Goal: Task Accomplishment & Management: Manage account settings

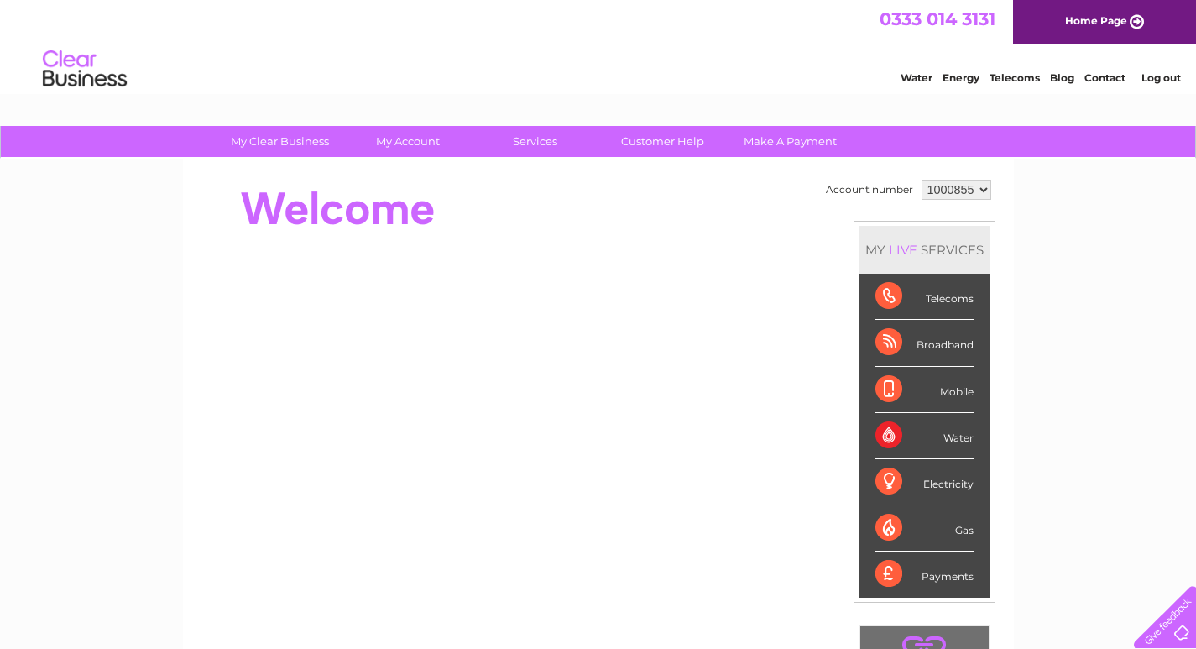
click at [672, 241] on div at bounding box center [504, 208] width 611 height 67
click at [1169, 83] on link "Log out" at bounding box center [1160, 77] width 39 height 13
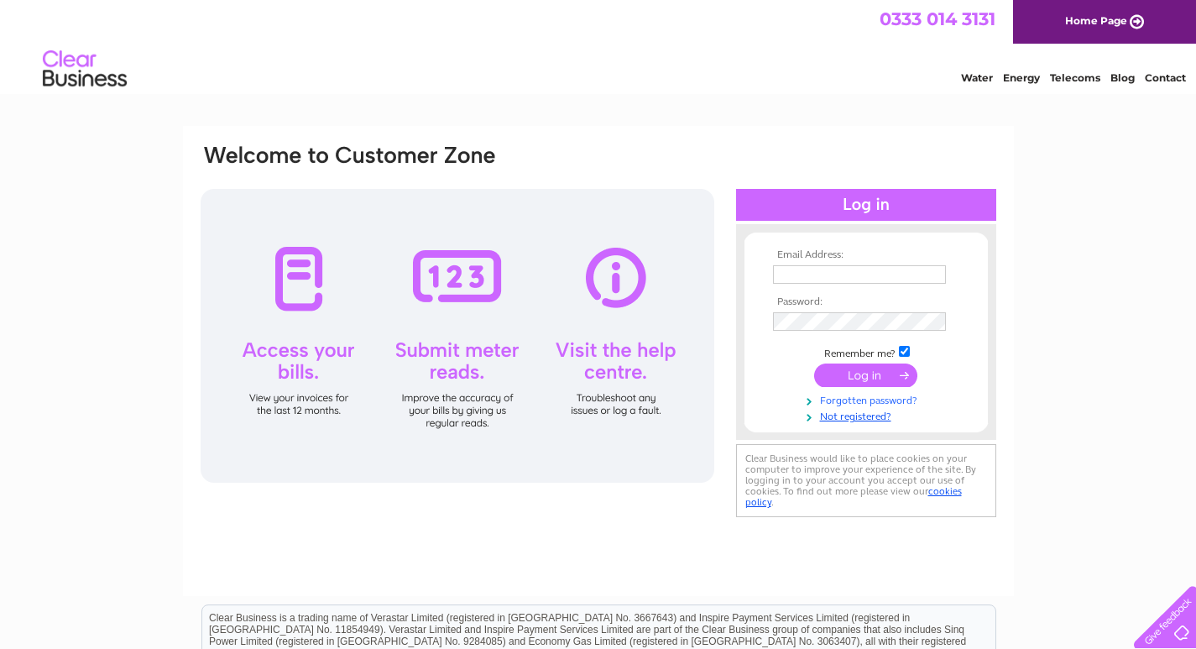
type input "phil.dalestorth@icloud.com"
click at [850, 400] on link "Forgotten password?" at bounding box center [868, 399] width 190 height 16
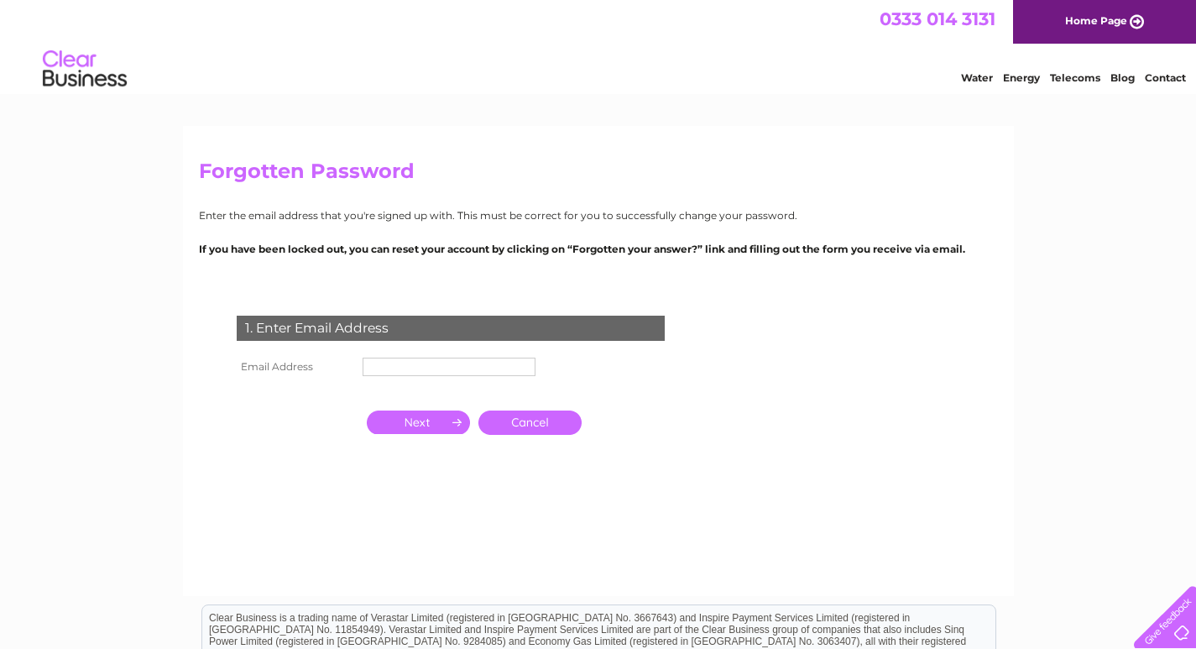
drag, startPoint x: 657, startPoint y: 410, endPoint x: 544, endPoint y: 378, distance: 117.9
click at [657, 407] on div "1. Enter Email Address Email Address Cancel" at bounding box center [454, 408] width 510 height 218
paste input "petbeds@petsandleisure.co.uk"
click at [439, 370] on input "text" at bounding box center [448, 366] width 173 height 18
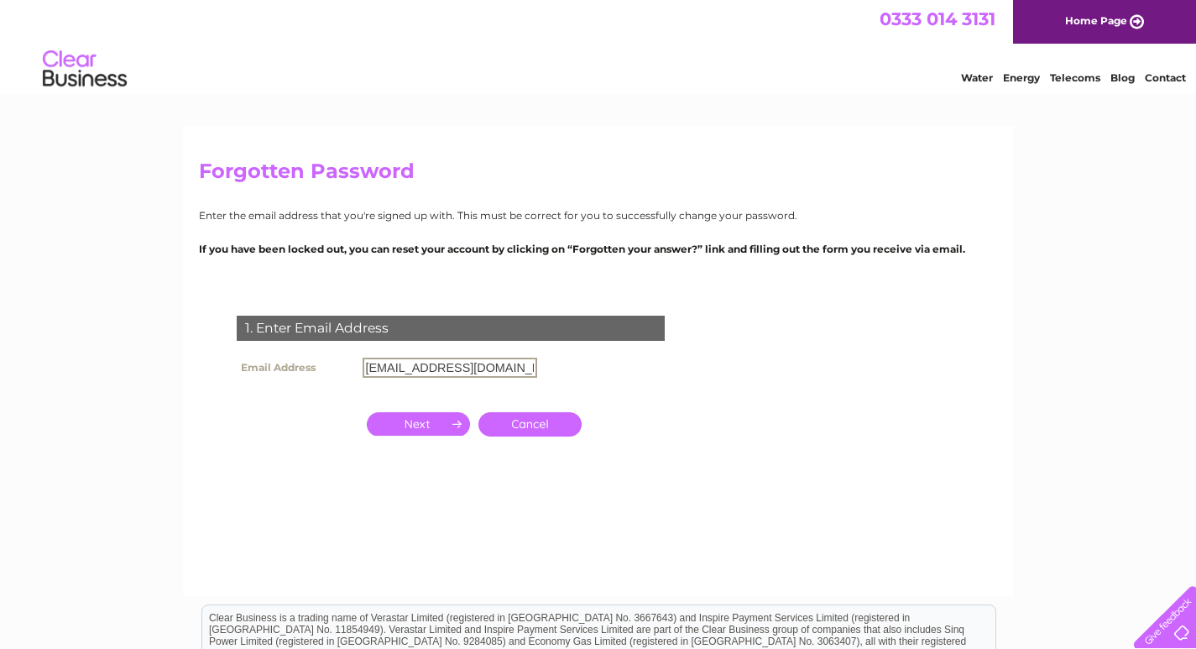
type input "[EMAIL_ADDRESS][DOMAIN_NAME]"
drag, startPoint x: 279, startPoint y: 478, endPoint x: 314, endPoint y: 429, distance: 60.8
click at [276, 478] on div "1. Enter Email Address Email Address petbeds@petsandleisure.co.uk Cancel" at bounding box center [454, 408] width 510 height 218
click at [412, 415] on input "button" at bounding box center [418, 421] width 103 height 23
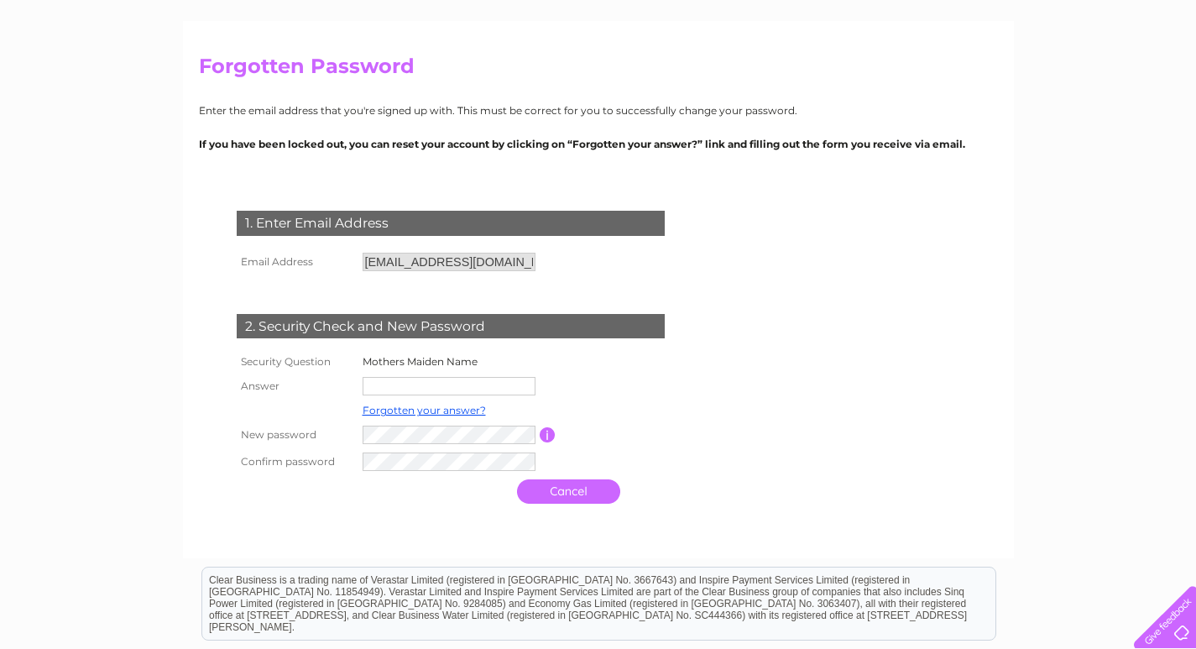
scroll to position [168, 0]
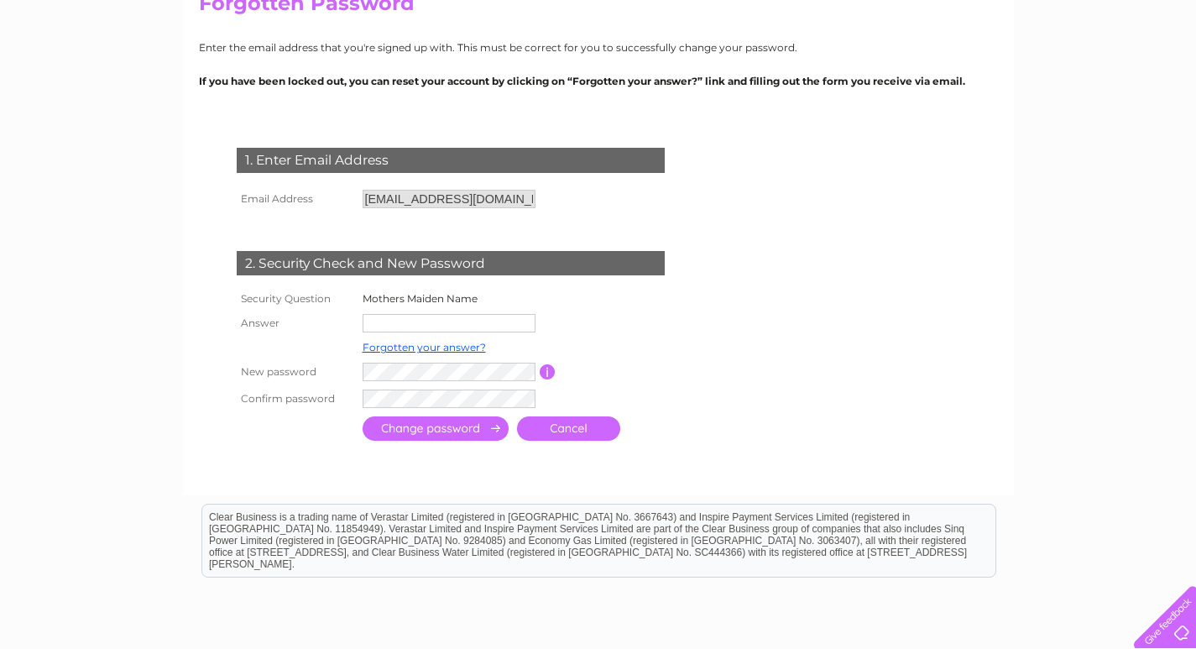
click at [661, 399] on td at bounding box center [523, 398] width 331 height 27
drag, startPoint x: 362, startPoint y: 296, endPoint x: 439, endPoint y: 297, distance: 77.2
click at [439, 297] on label "Mothers Maiden Name" at bounding box center [419, 298] width 115 height 13
click at [451, 321] on input "text" at bounding box center [448, 323] width 173 height 18
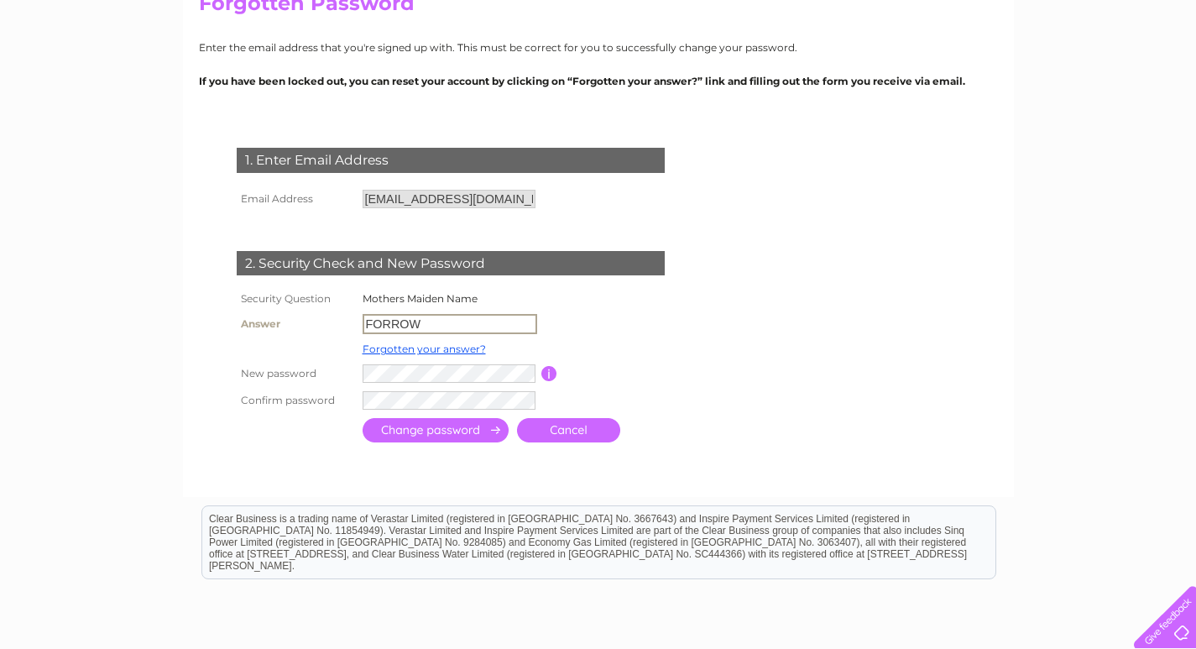
type input "FORROW"
click at [462, 432] on input "submit" at bounding box center [435, 430] width 146 height 24
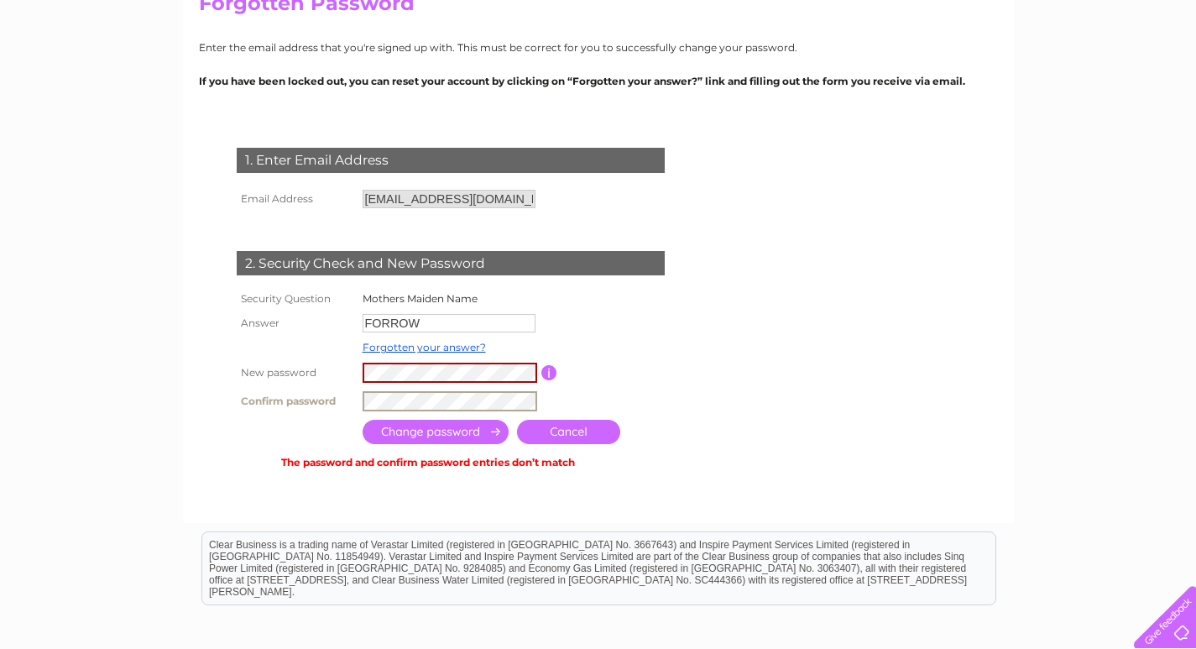
click at [332, 400] on tr "Confirm password" at bounding box center [469, 401] width 475 height 29
click at [398, 428] on input "submit" at bounding box center [435, 432] width 146 height 24
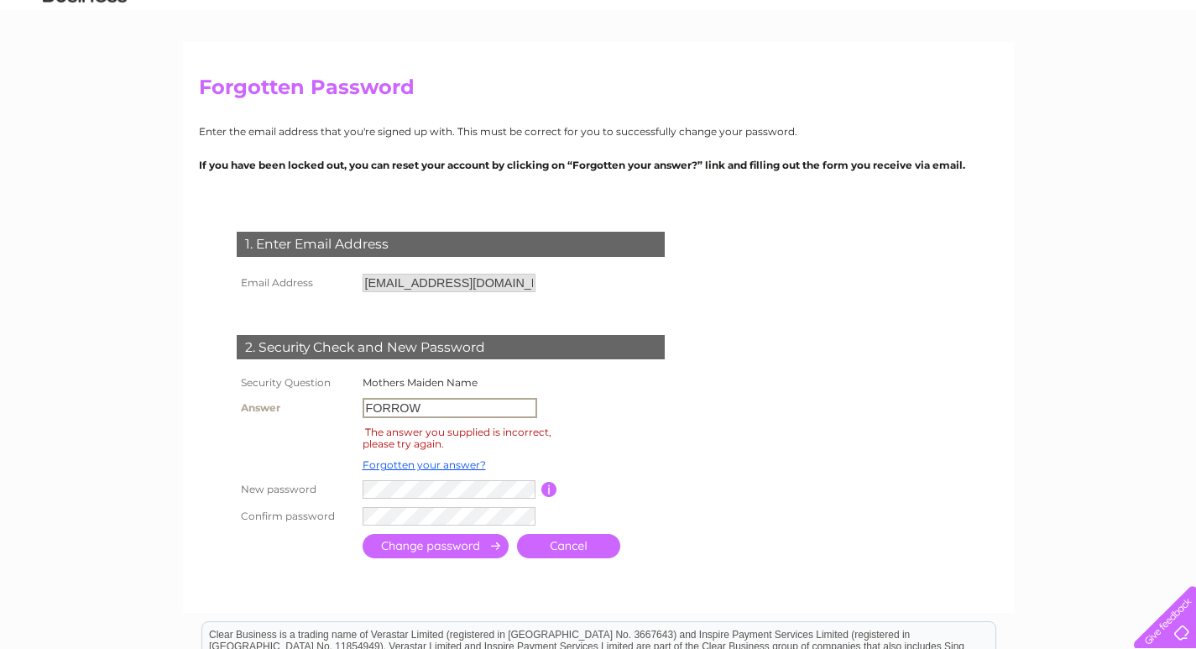
drag, startPoint x: 450, startPoint y: 407, endPoint x: 373, endPoint y: 410, distance: 77.3
click at [373, 410] on input "FORROW" at bounding box center [449, 408] width 175 height 20
type input "F"
type input "forrow"
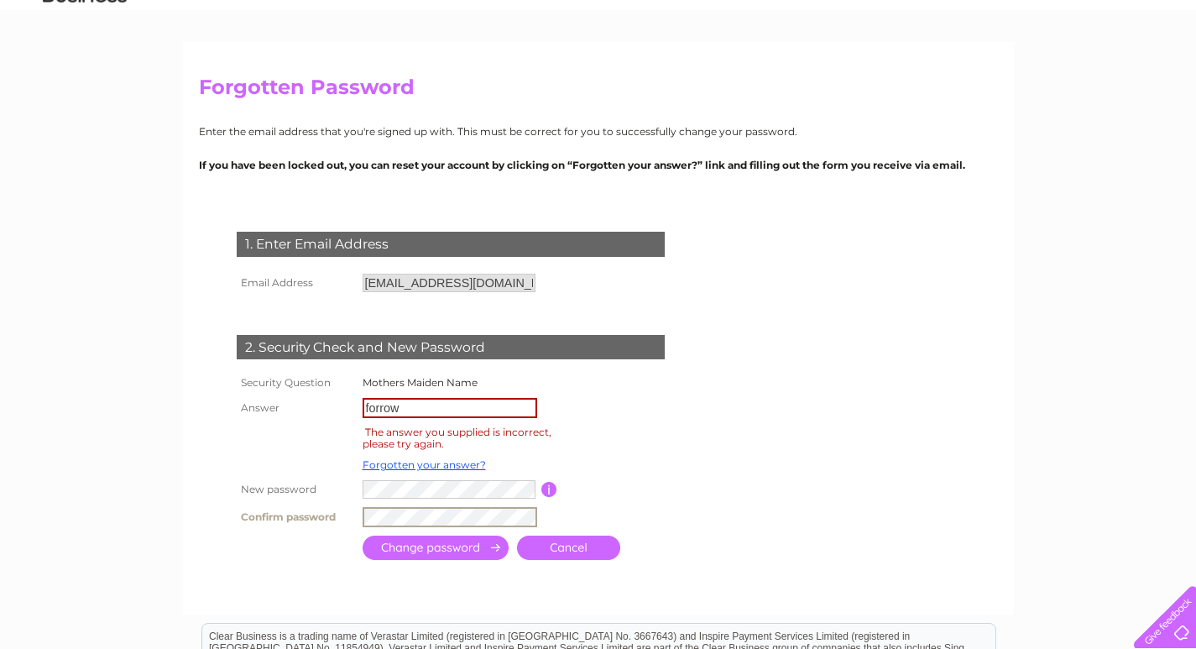
click at [437, 547] on input "submit" at bounding box center [435, 547] width 146 height 24
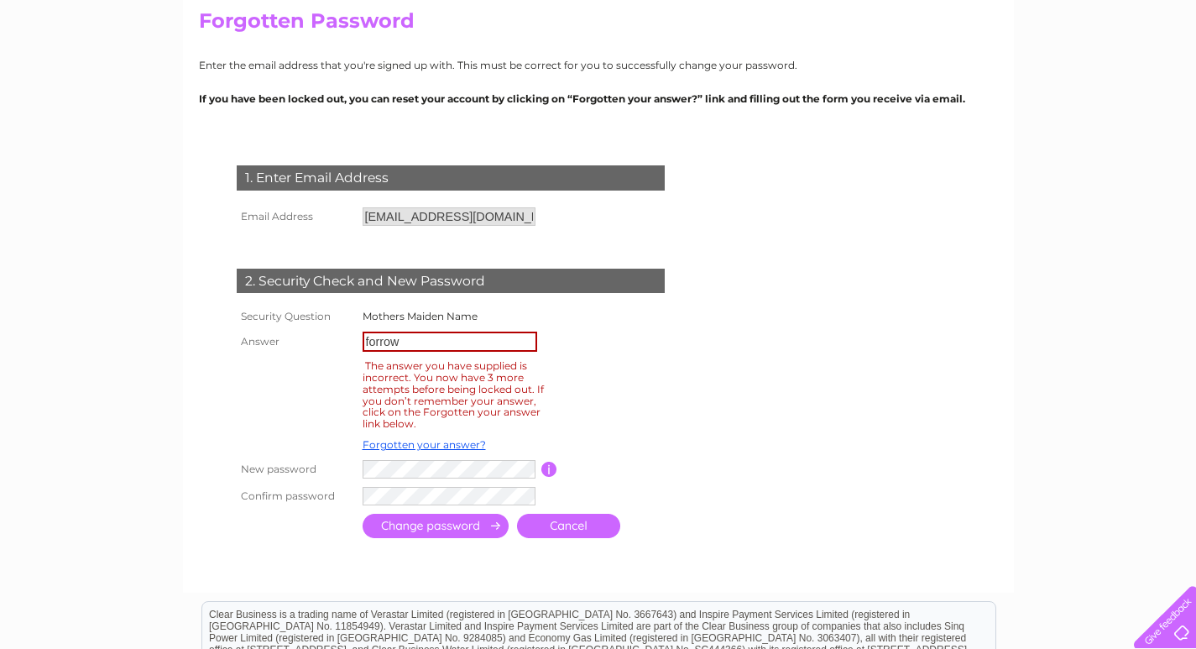
scroll to position [168, 0]
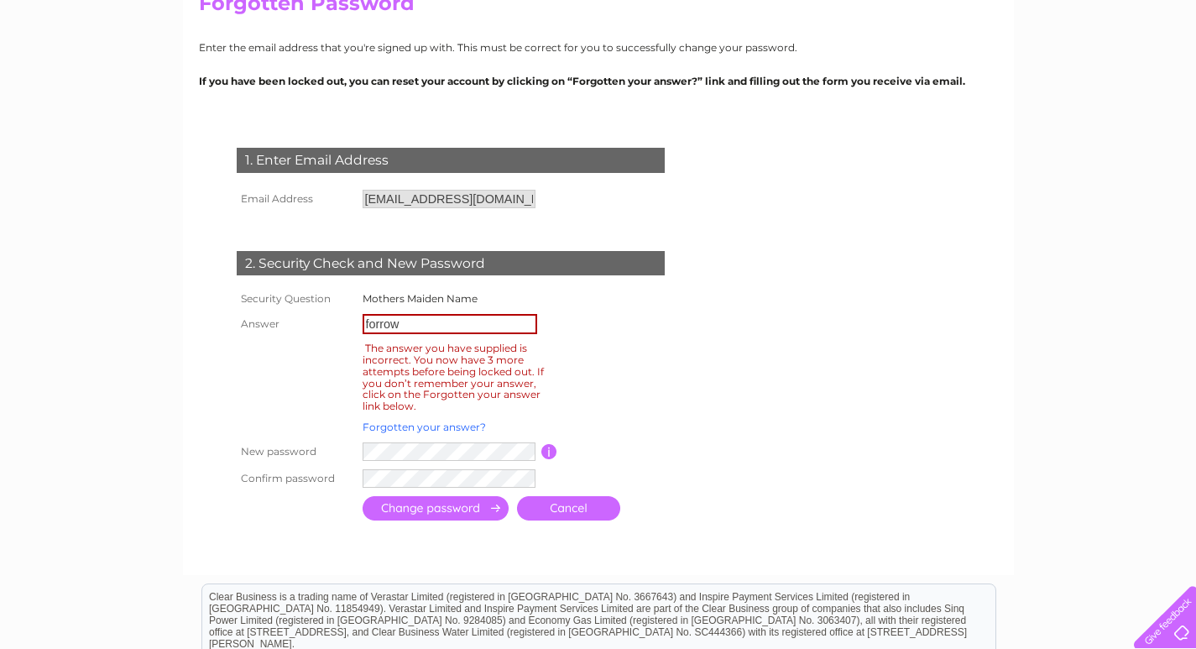
click at [420, 425] on link "Forgotten your answer?" at bounding box center [423, 426] width 123 height 13
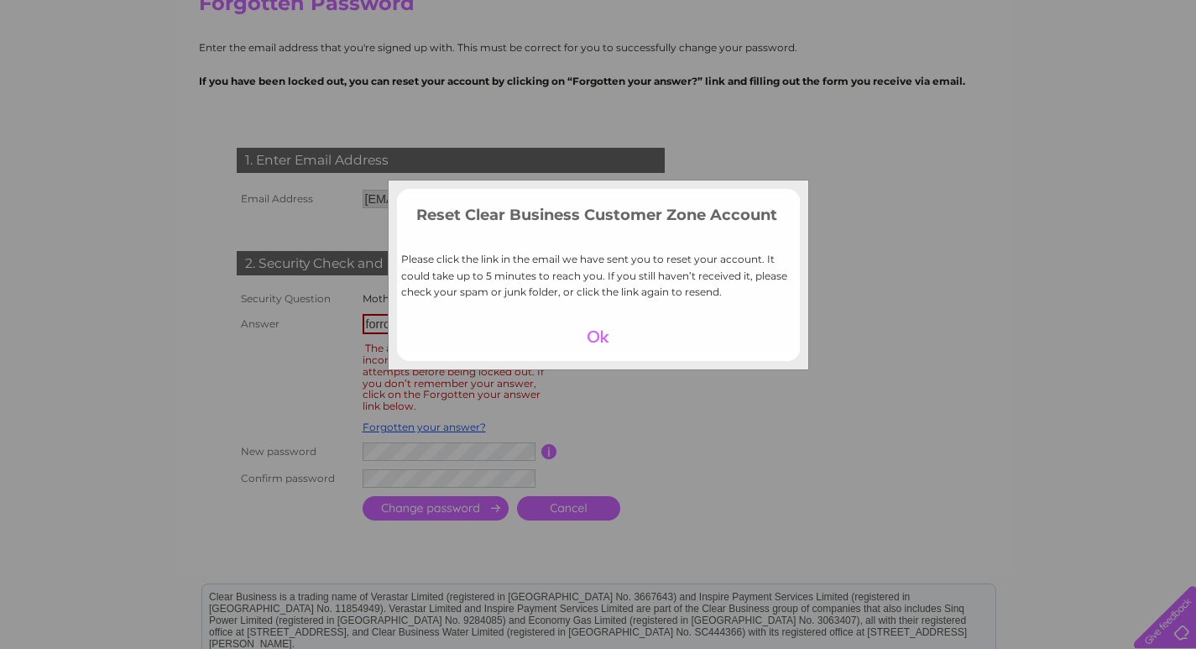
click at [596, 329] on div at bounding box center [597, 336] width 103 height 23
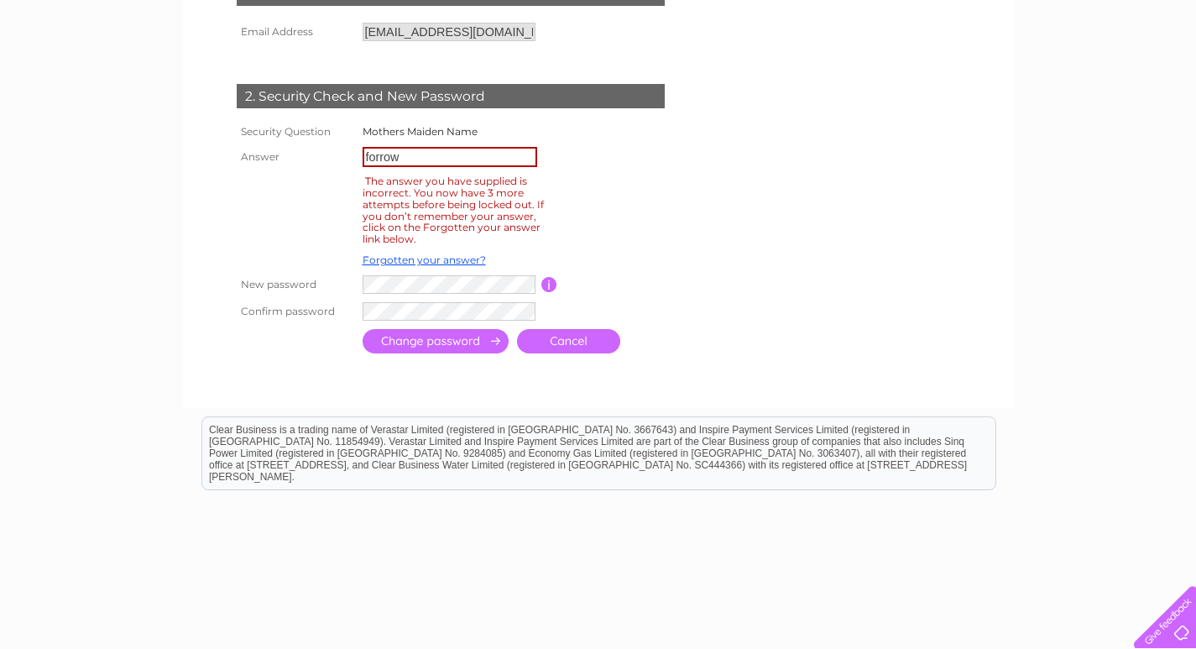
scroll to position [336, 0]
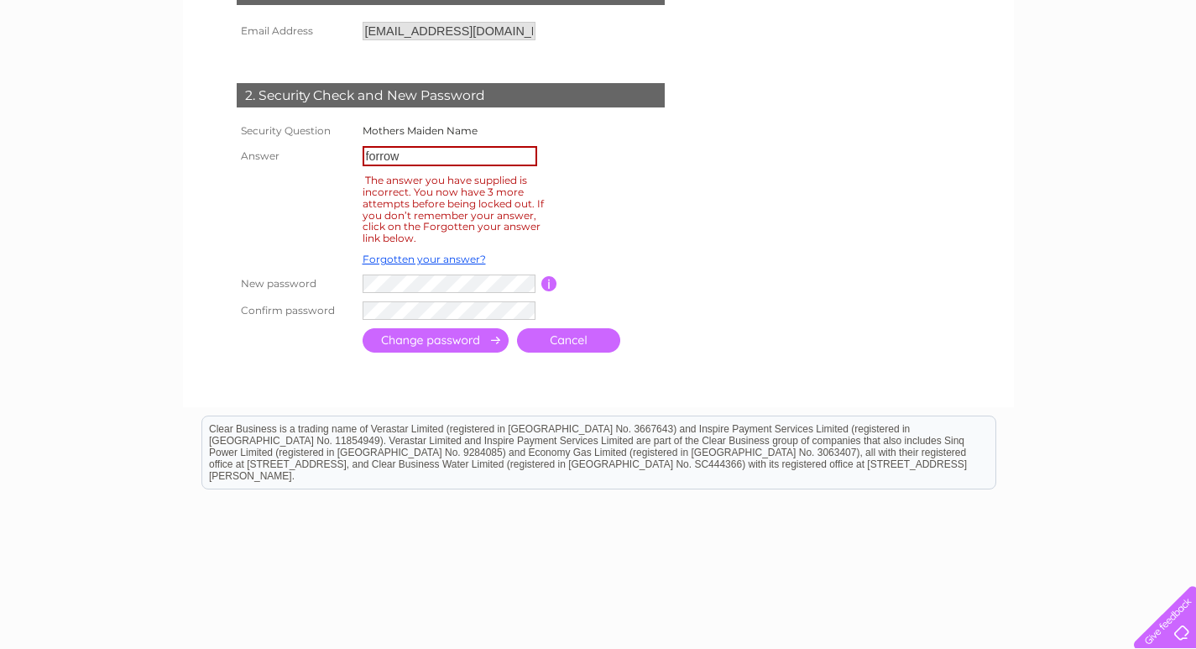
drag, startPoint x: 375, startPoint y: 159, endPoint x: 381, endPoint y: 197, distance: 38.2
click at [375, 159] on input "forrow" at bounding box center [449, 156] width 175 height 20
type input "[PERSON_NAME]"
click at [400, 331] on input "submit" at bounding box center [435, 342] width 146 height 24
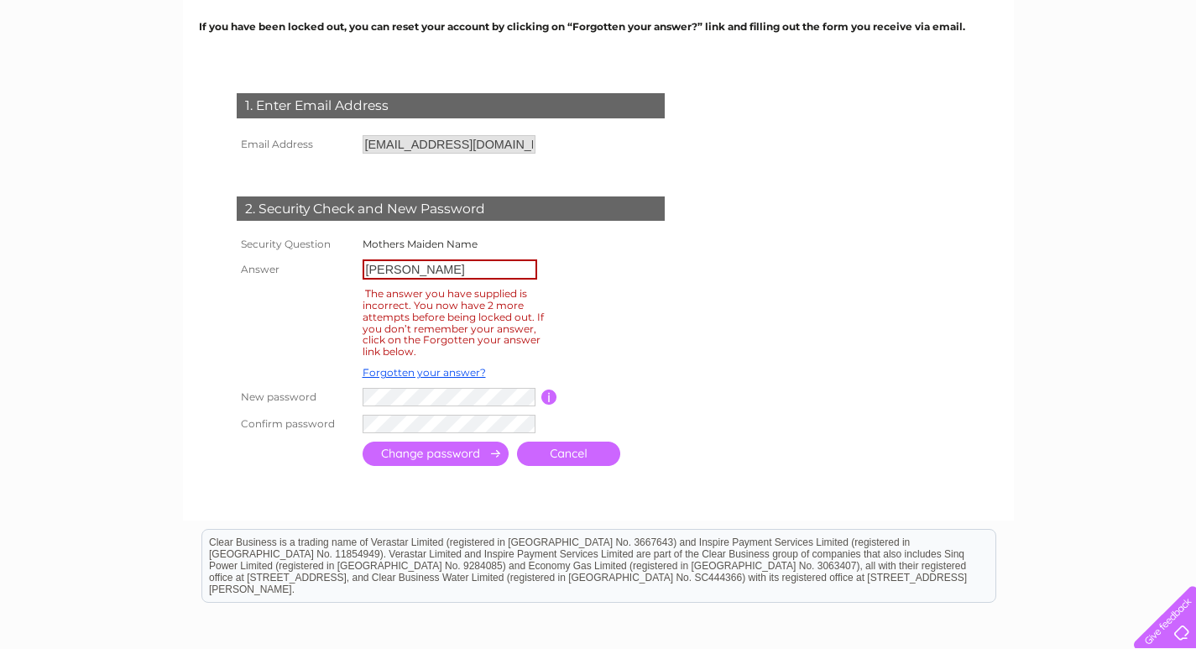
scroll to position [252, 0]
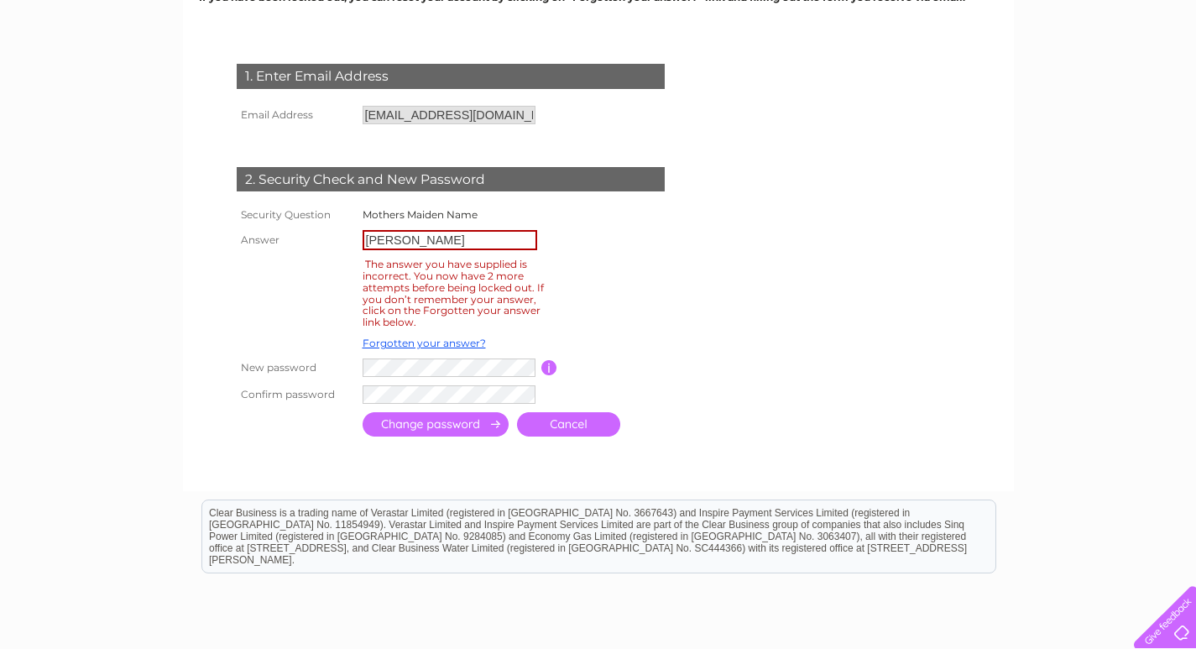
drag, startPoint x: 444, startPoint y: 342, endPoint x: 479, endPoint y: 351, distance: 36.4
click at [445, 341] on link "Forgotten your answer?" at bounding box center [423, 342] width 123 height 13
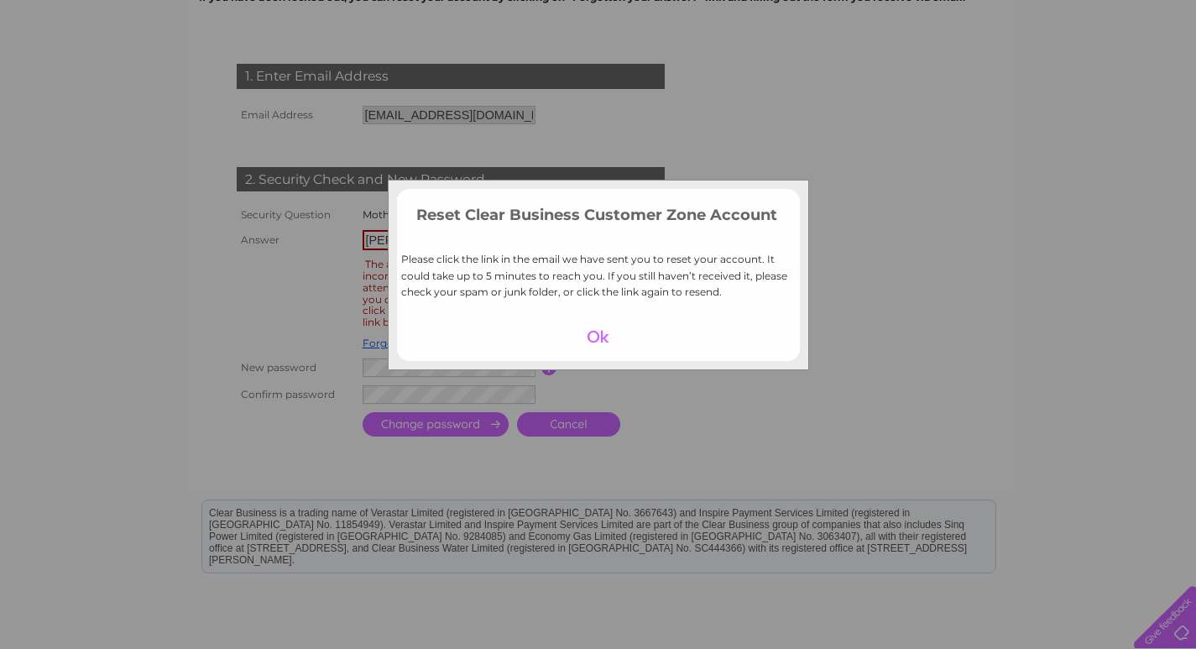
click at [596, 335] on div at bounding box center [597, 336] width 103 height 23
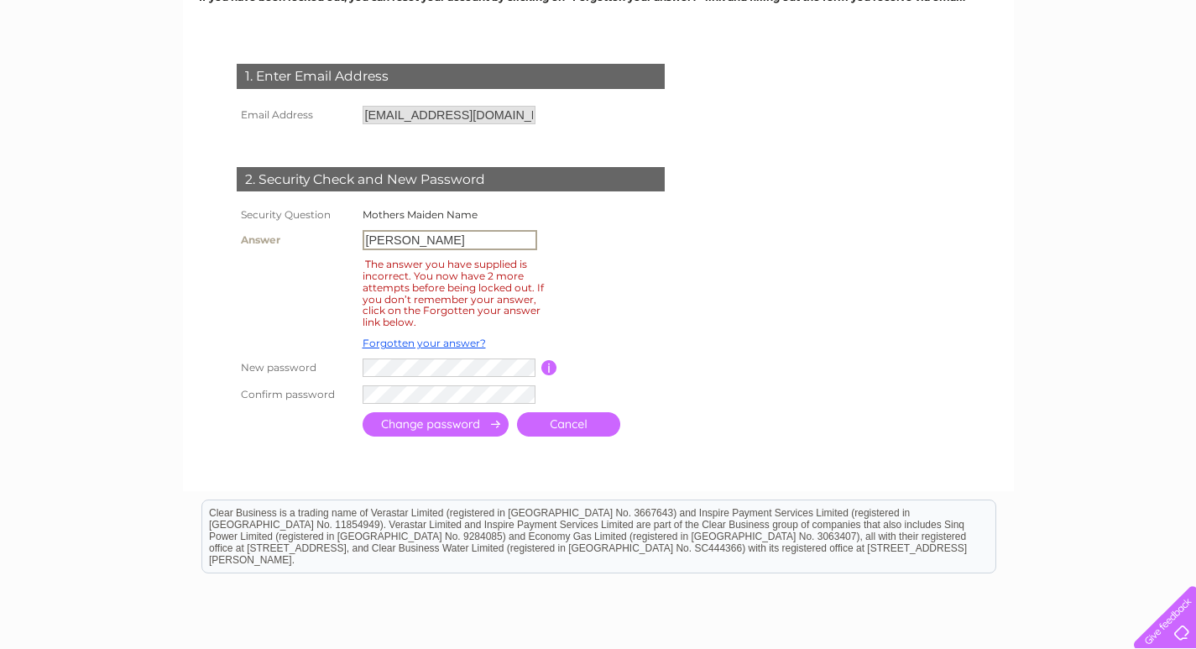
drag, startPoint x: 404, startPoint y: 238, endPoint x: 355, endPoint y: 237, distance: 48.7
click at [355, 237] on tr "Answer farrow" at bounding box center [469, 240] width 475 height 29
drag, startPoint x: 435, startPoint y: 237, endPoint x: 326, endPoint y: 240, distance: 109.1
click at [326, 240] on tr "Answer forow" at bounding box center [469, 240] width 475 height 29
type input "miller"
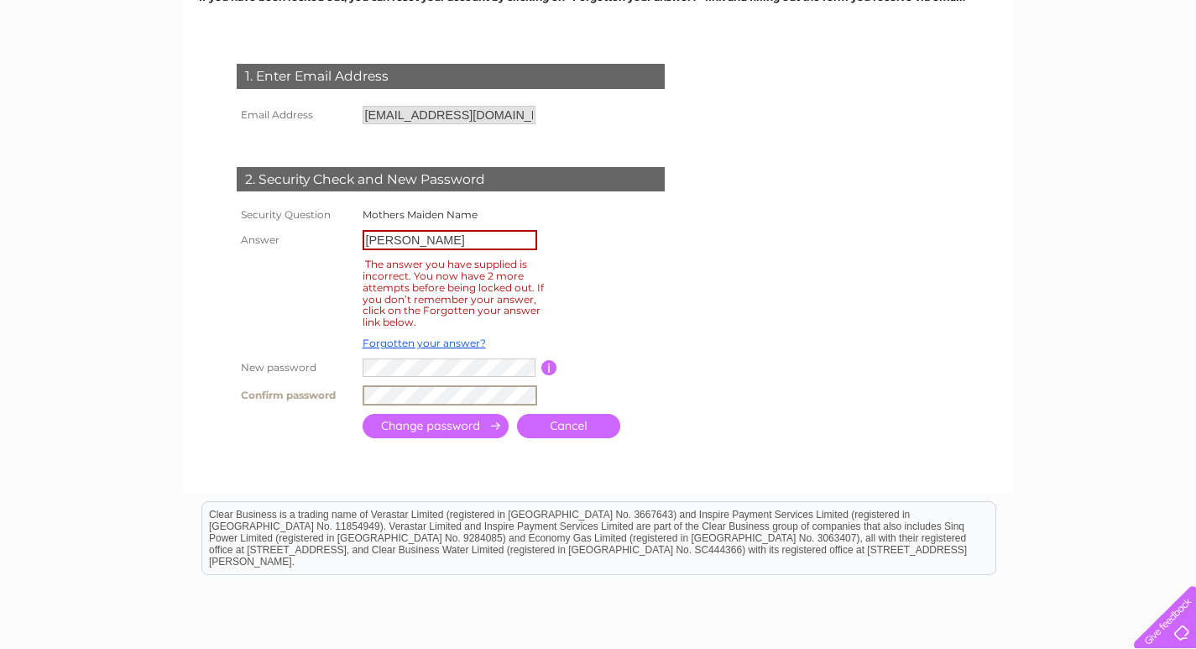
click at [419, 424] on input "submit" at bounding box center [435, 426] width 146 height 24
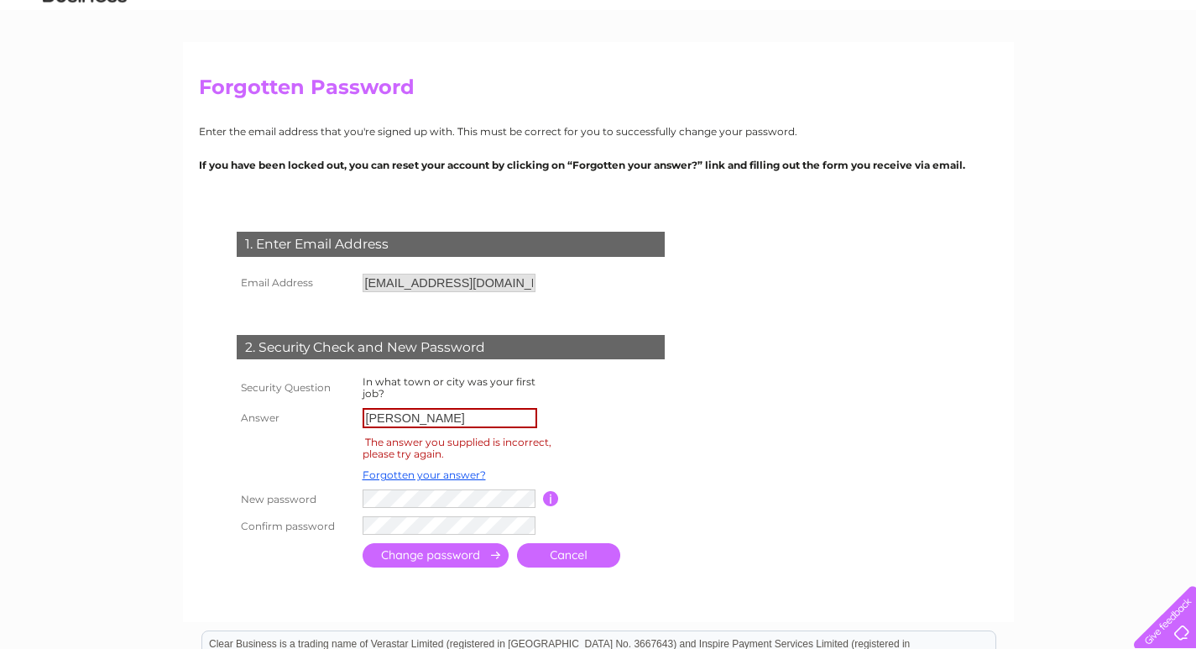
scroll to position [168, 0]
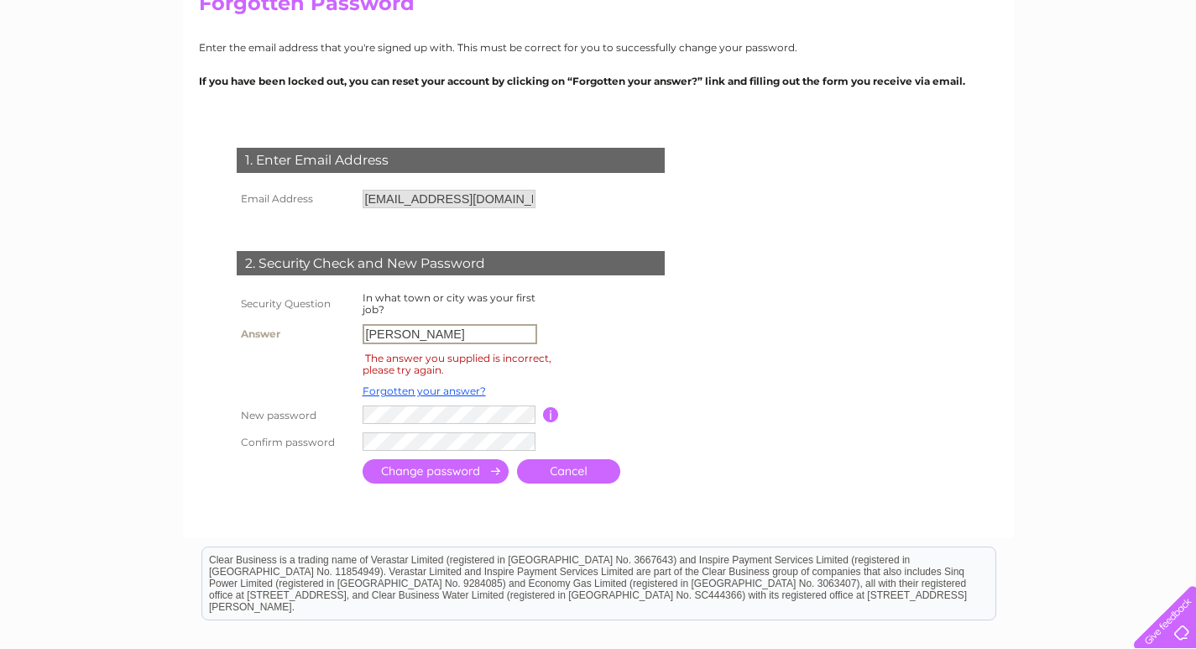
drag, startPoint x: 425, startPoint y: 338, endPoint x: 328, endPoint y: 338, distance: 97.3
click at [328, 338] on tr "Answer miller" at bounding box center [470, 334] width 477 height 29
click at [499, 337] on input "text" at bounding box center [449, 334] width 175 height 20
drag, startPoint x: 441, startPoint y: 335, endPoint x: 342, endPoint y: 329, distance: 100.0
click at [342, 329] on tr "Answer histinga" at bounding box center [470, 334] width 477 height 29
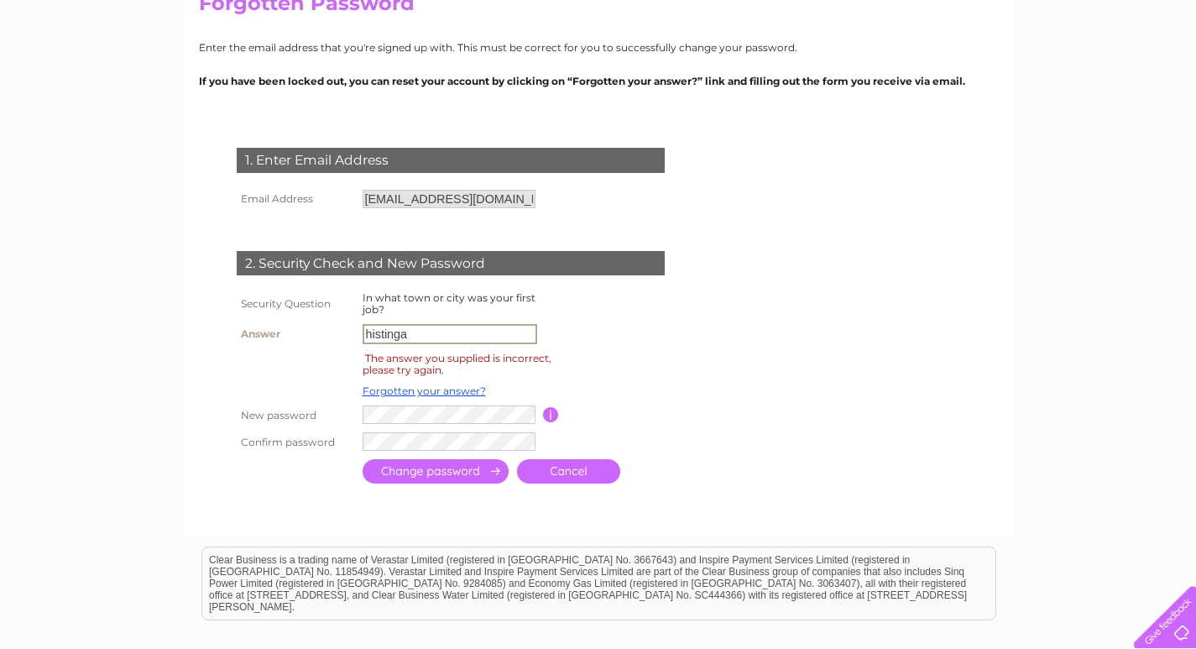
click at [482, 336] on input "histinga" at bounding box center [449, 334] width 175 height 20
type input "histings"
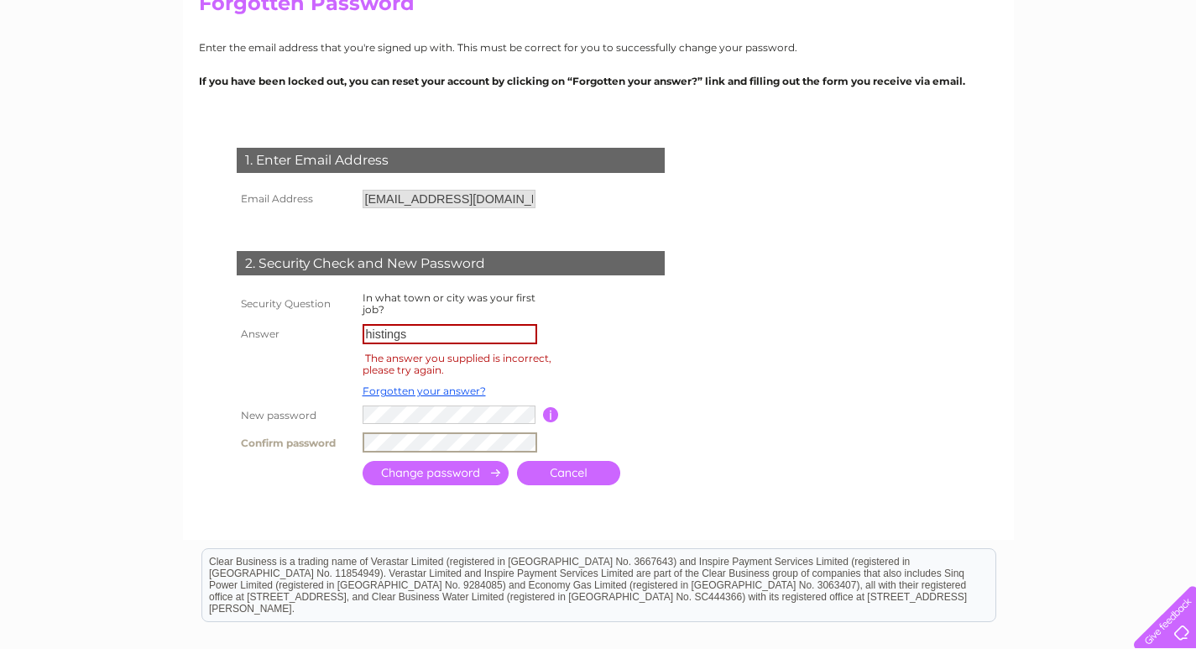
click at [436, 467] on input "submit" at bounding box center [435, 473] width 146 height 24
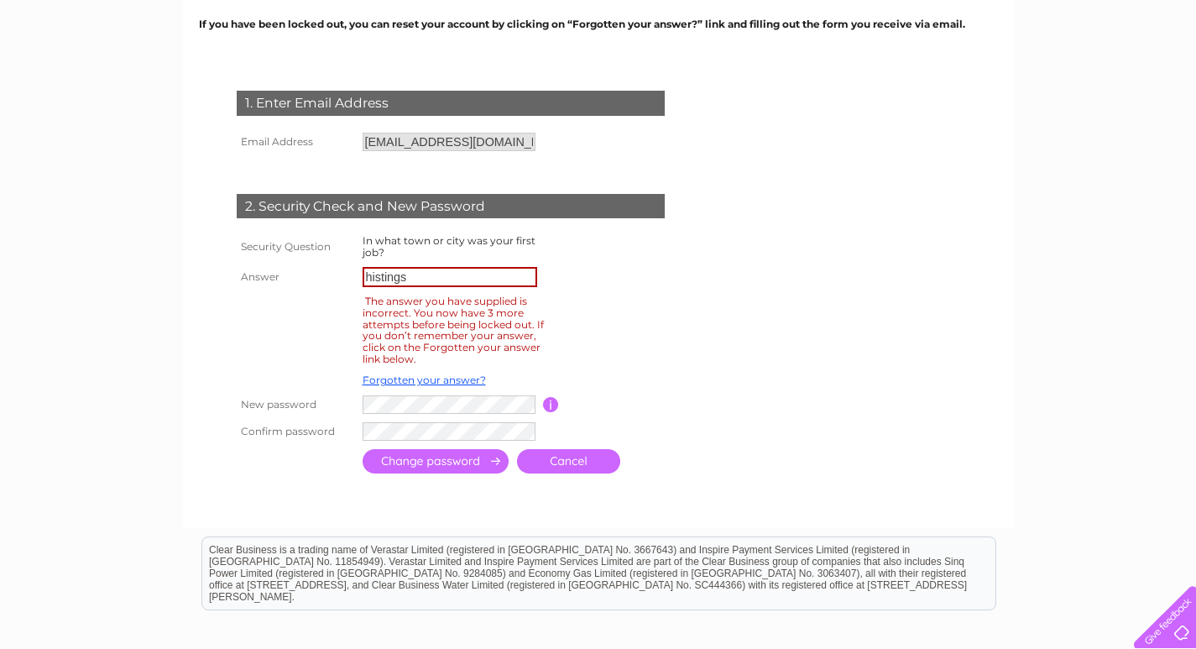
scroll to position [252, 0]
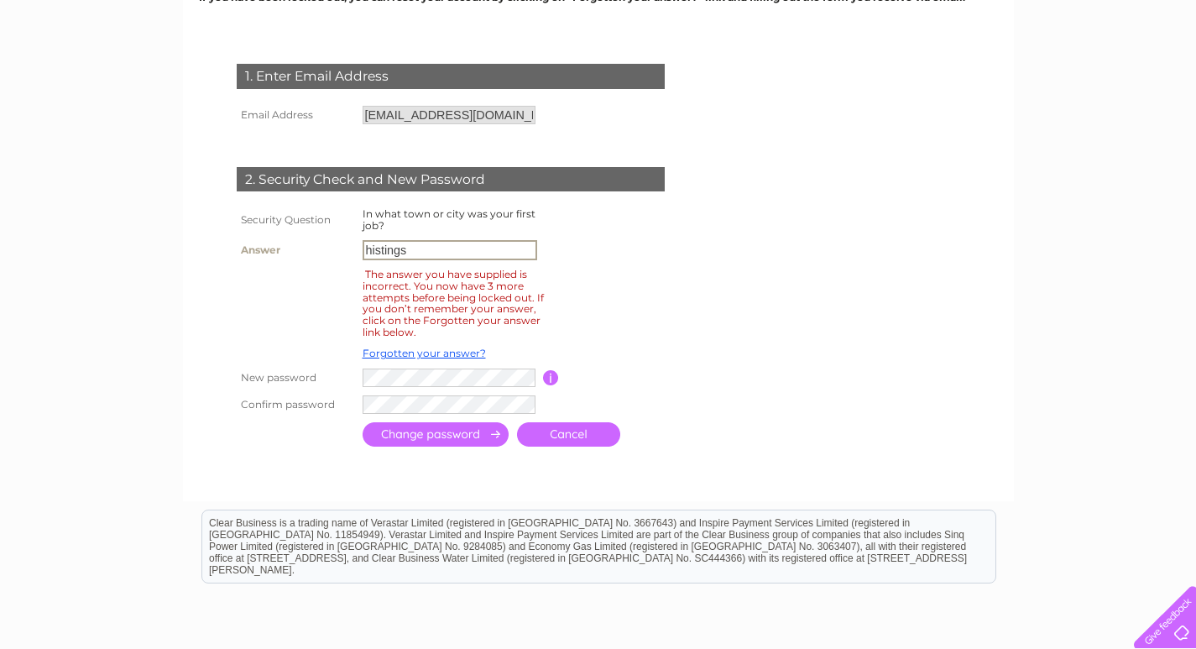
click at [374, 249] on input "histings" at bounding box center [449, 250] width 175 height 20
type input "hastings"
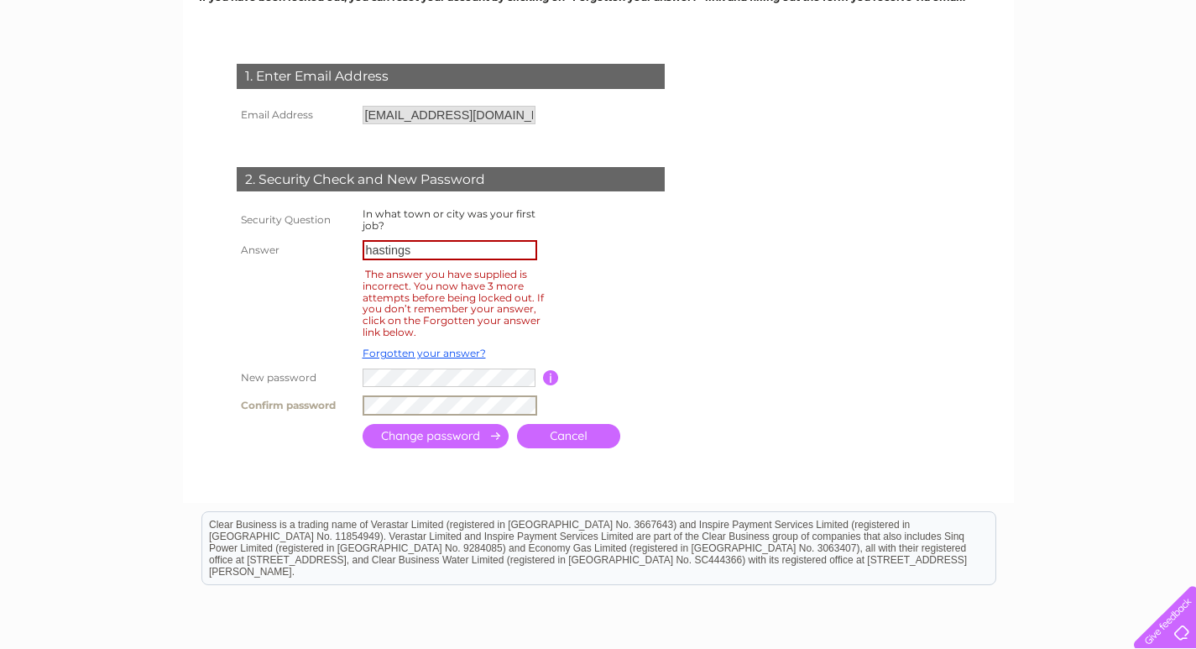
click at [402, 429] on input "submit" at bounding box center [435, 436] width 146 height 24
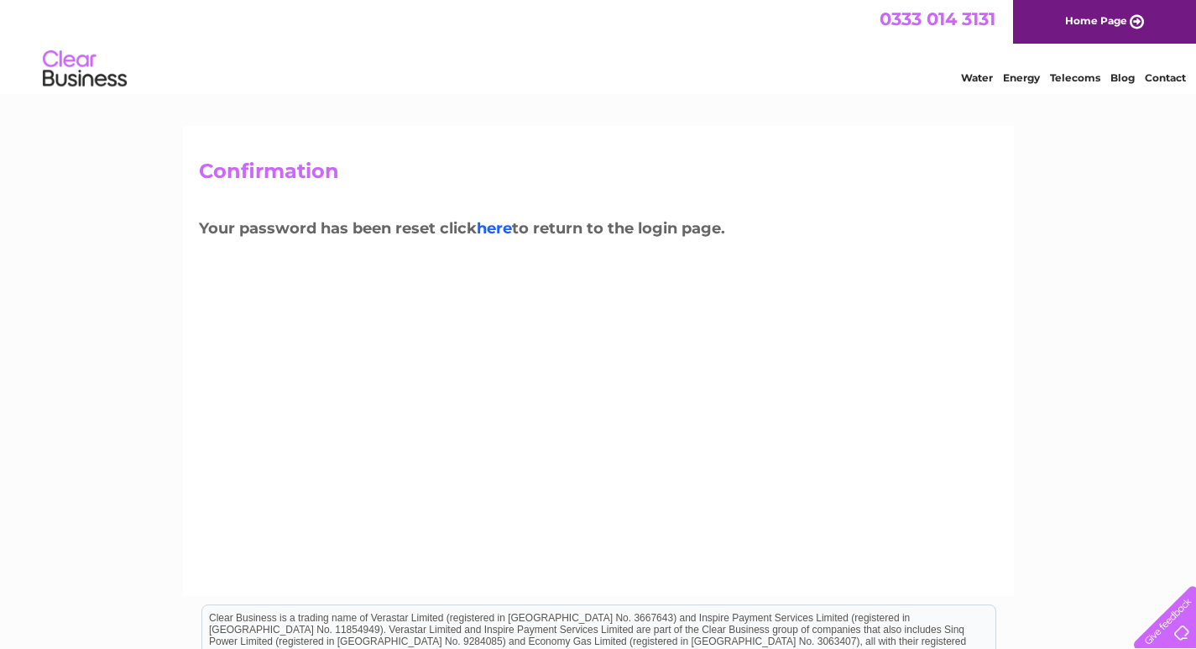
click at [495, 224] on link "here" at bounding box center [494, 228] width 35 height 18
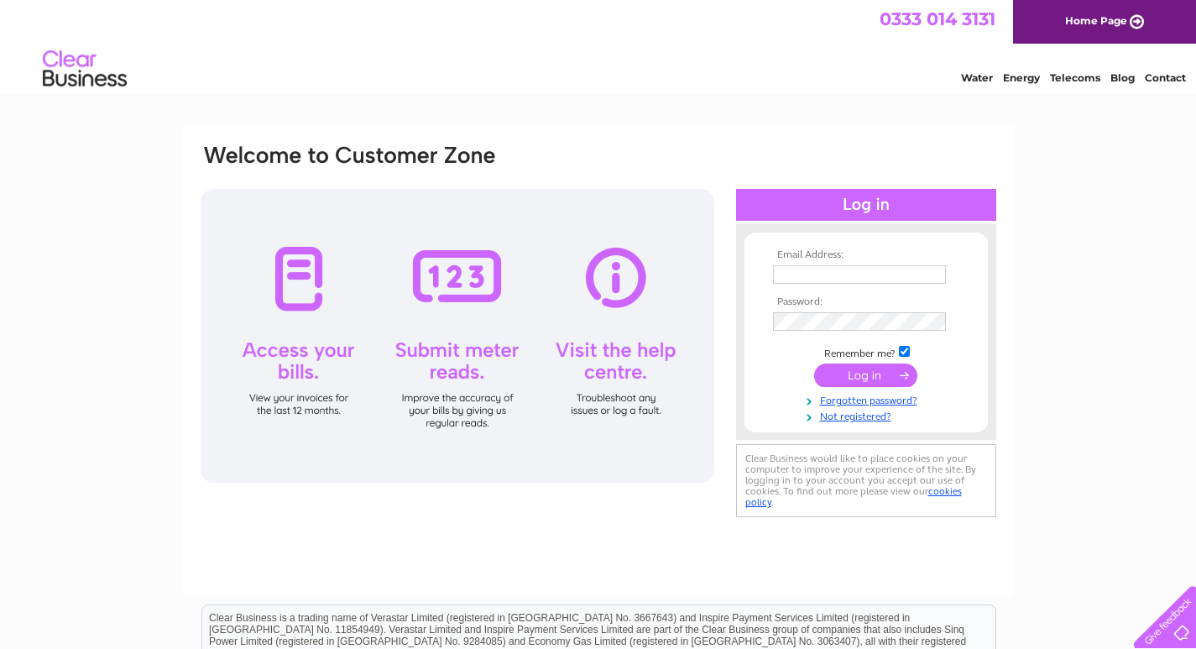
type input "petbeds@petsandleisure.co.uk"
click at [848, 370] on input "submit" at bounding box center [865, 374] width 103 height 23
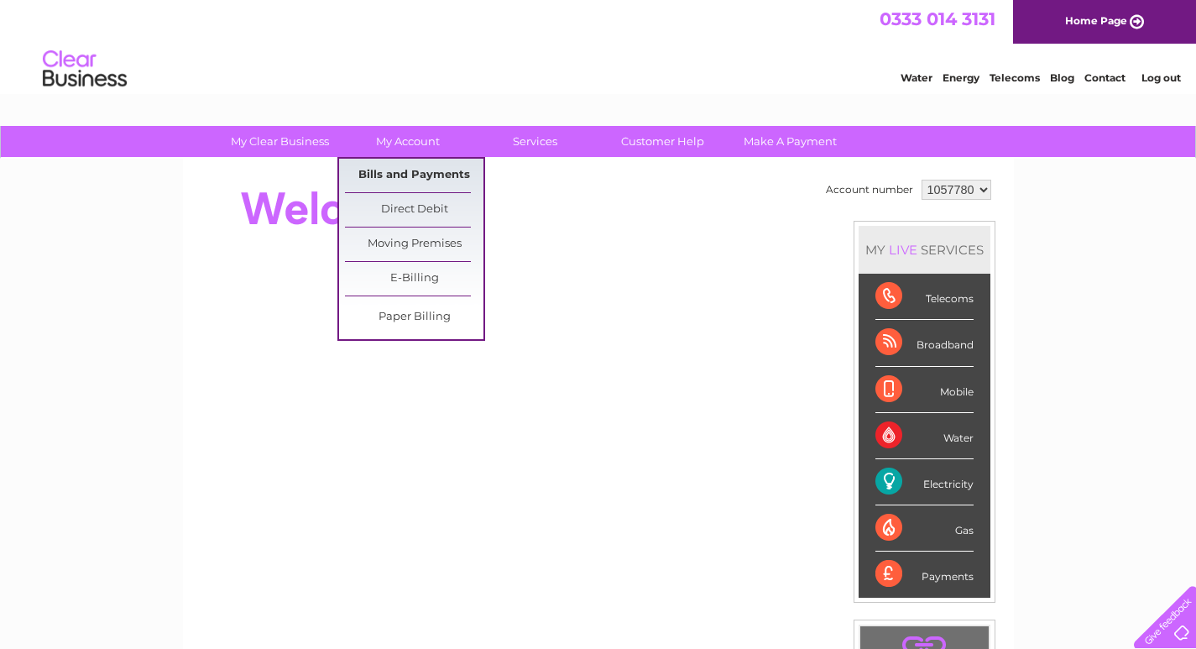
click at [415, 176] on link "Bills and Payments" at bounding box center [414, 176] width 138 height 34
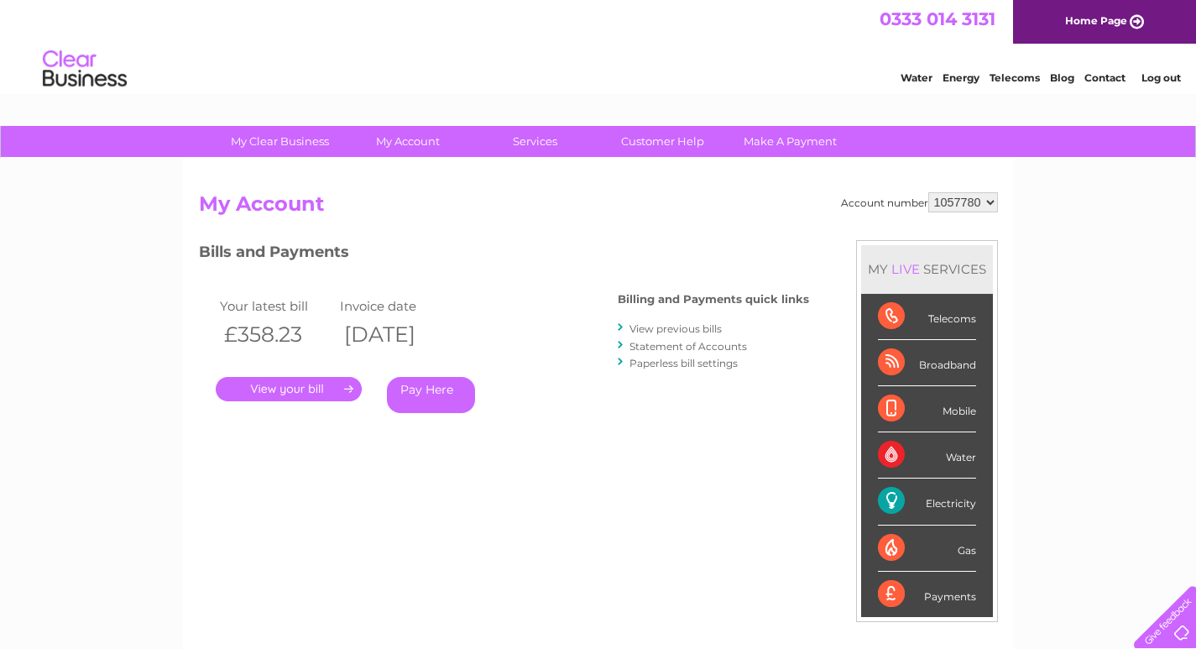
click at [314, 384] on link "." at bounding box center [289, 389] width 146 height 24
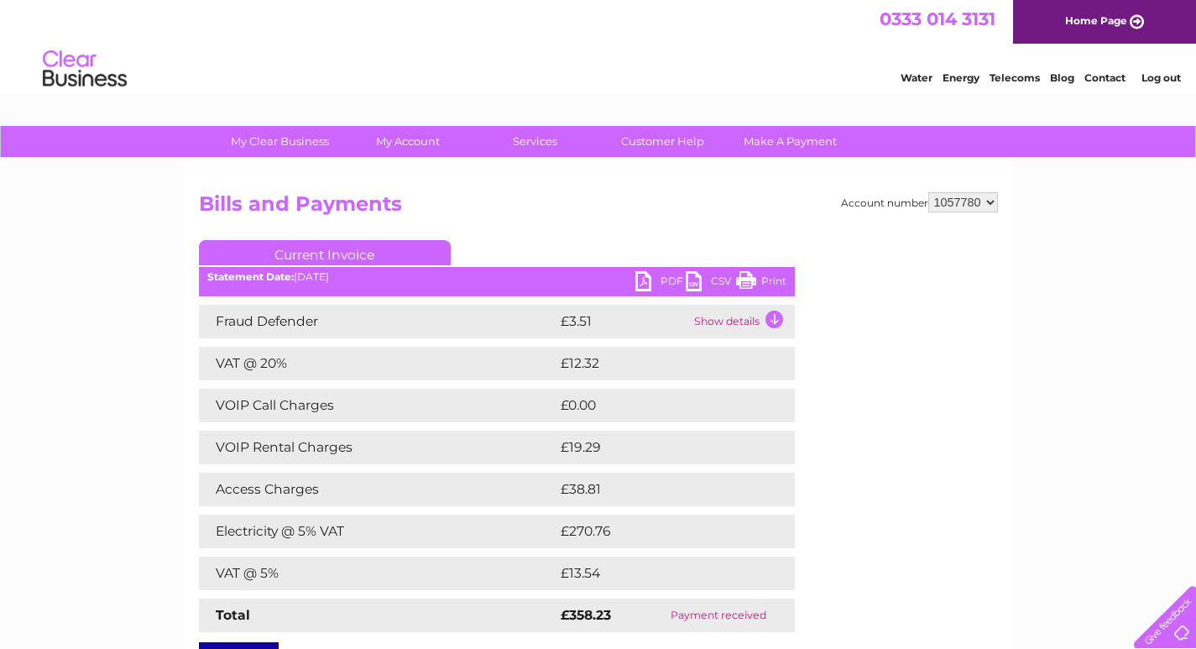
click at [649, 283] on link "PDF" at bounding box center [660, 283] width 50 height 24
click at [960, 196] on select "1057780" at bounding box center [963, 202] width 70 height 20
click at [959, 205] on select "1057780" at bounding box center [963, 202] width 70 height 20
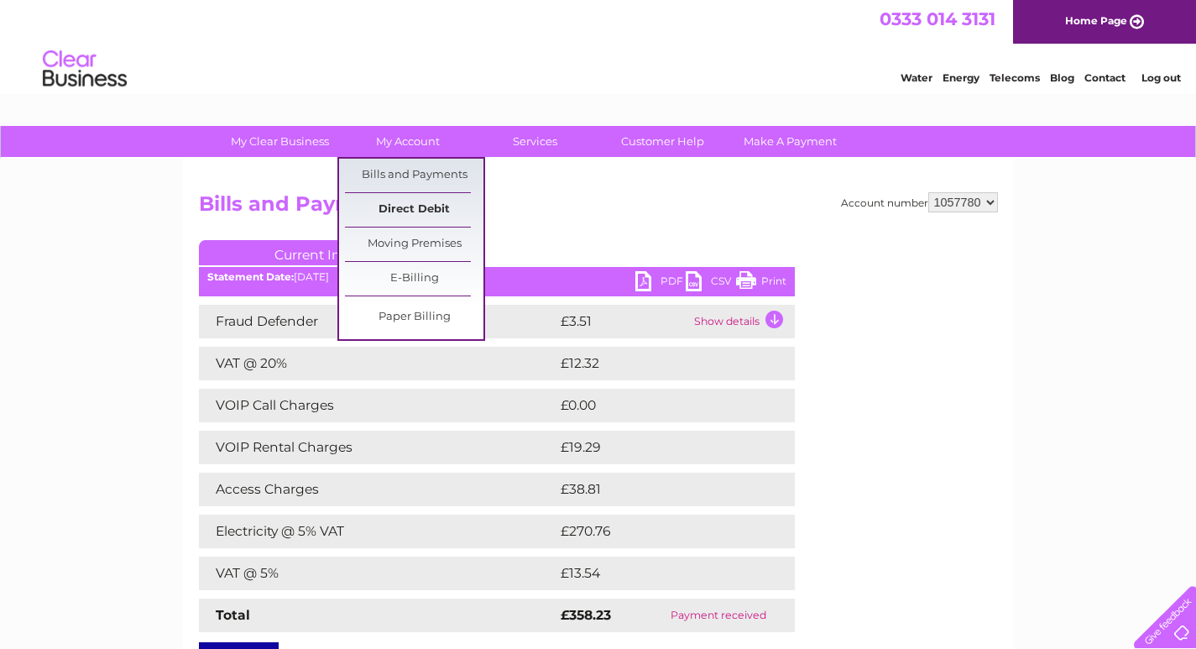
click at [415, 211] on link "Direct Debit" at bounding box center [414, 210] width 138 height 34
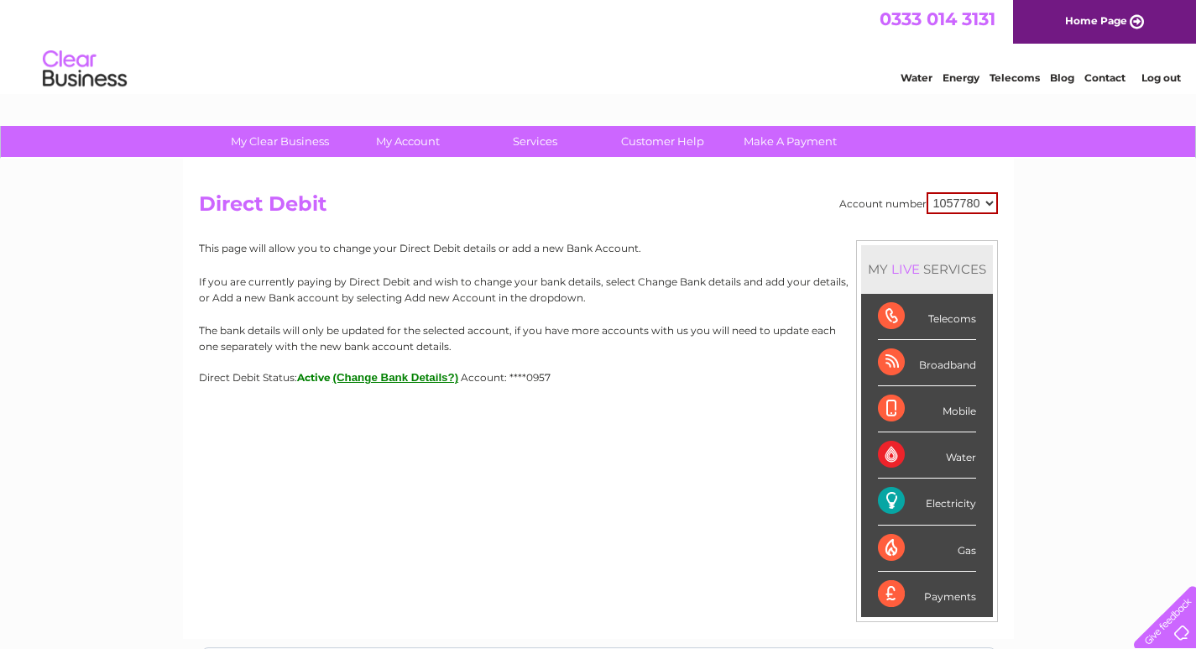
click at [379, 378] on button "(Change Bank Details?)" at bounding box center [396, 377] width 126 height 13
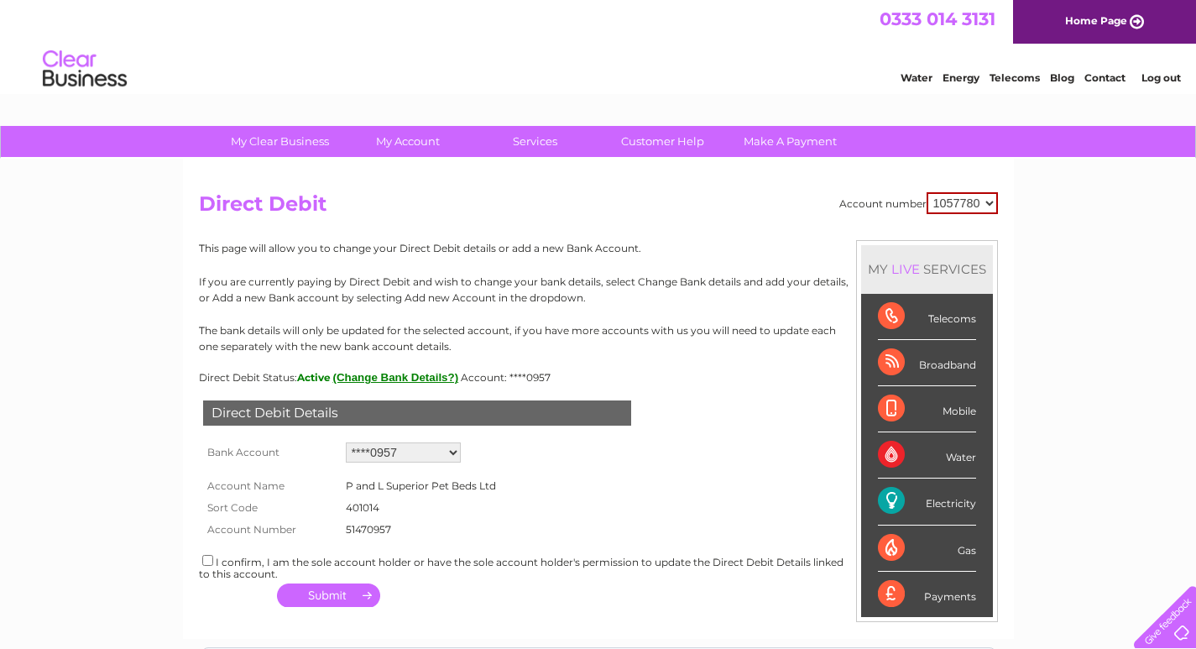
drag, startPoint x: 366, startPoint y: 527, endPoint x: 346, endPoint y: 490, distance: 42.1
click at [346, 490] on tbody "Account Name P and L Superior Pet Beds Ltd Sort Code 401014 Account Number 5147…" at bounding box center [355, 503] width 312 height 73
copy tbody "P and L Superior Pet Beds Ltd Sort Code 401014 Account Number 51470957"
click at [690, 458] on div "Direct Debit Details Bank Account Add new account ****0957 ****0957 Loading... …" at bounding box center [598, 497] width 799 height 229
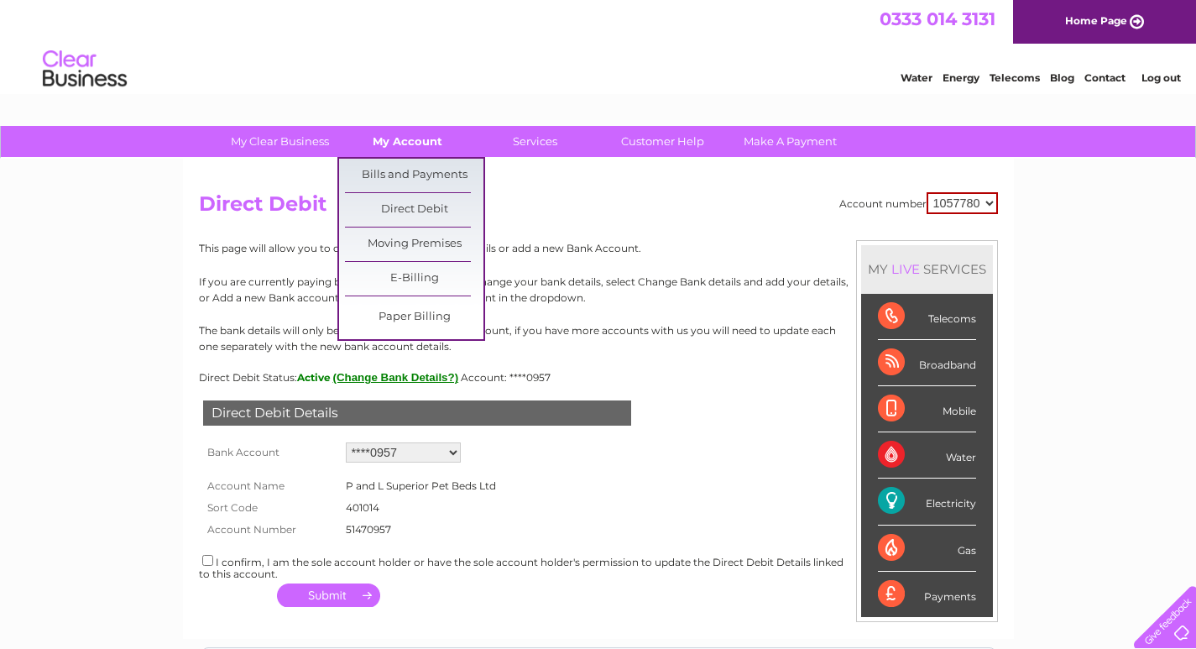
click at [394, 148] on link "My Account" at bounding box center [407, 141] width 138 height 31
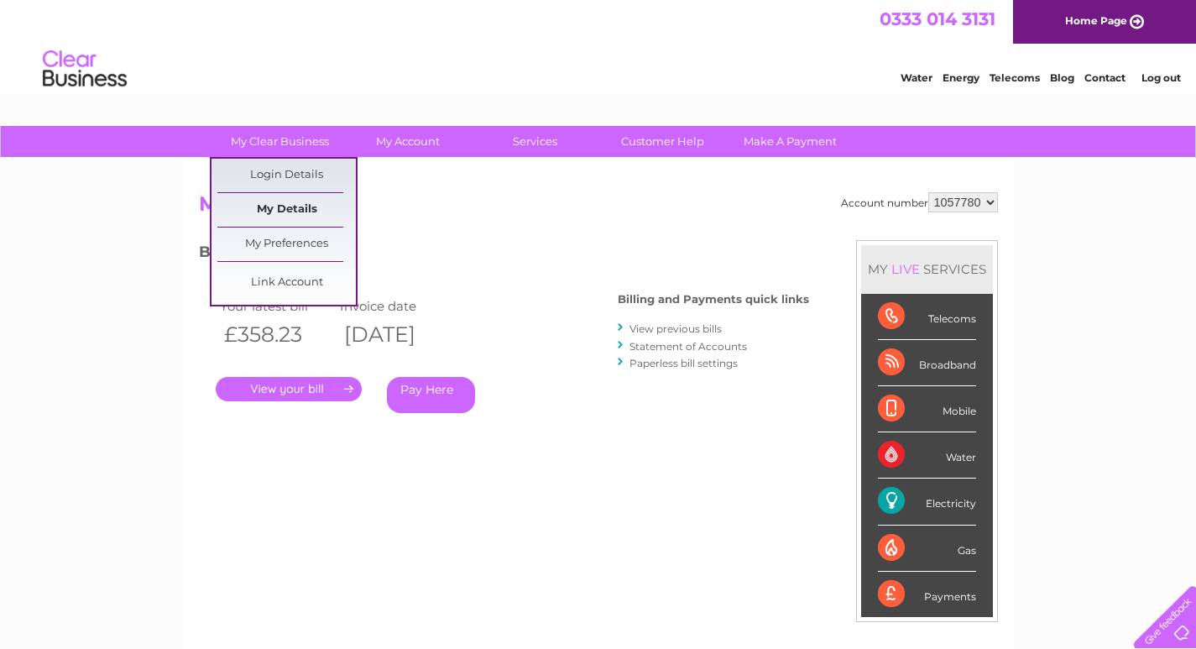
click at [271, 206] on link "My Details" at bounding box center [286, 210] width 138 height 34
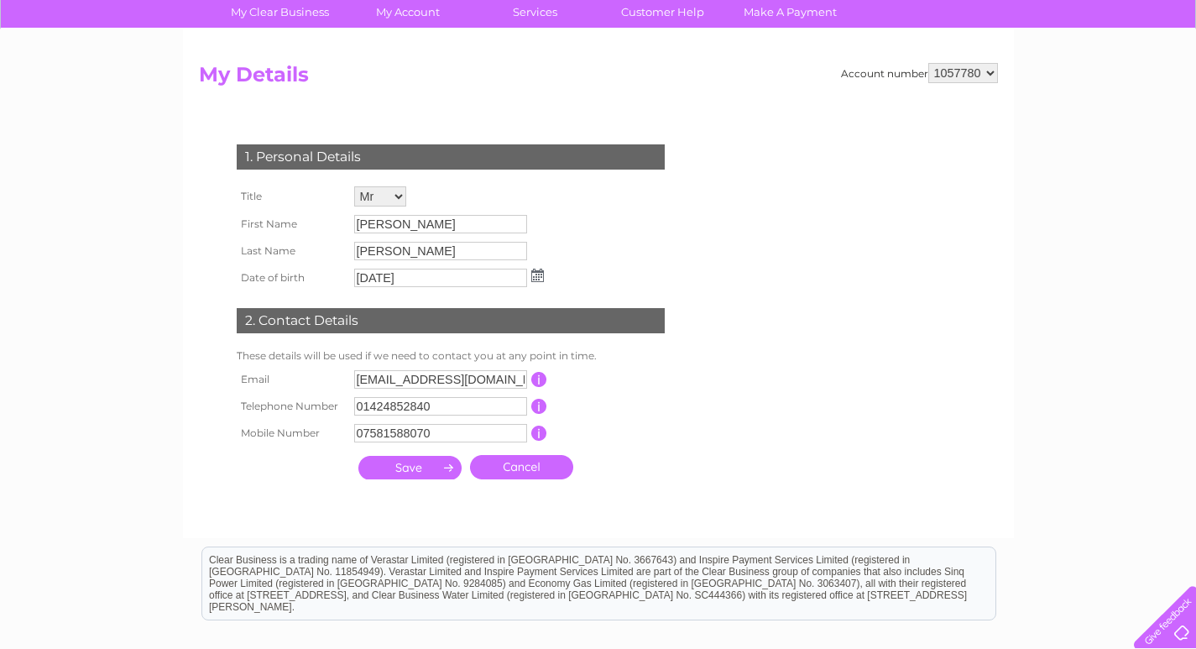
scroll to position [168, 0]
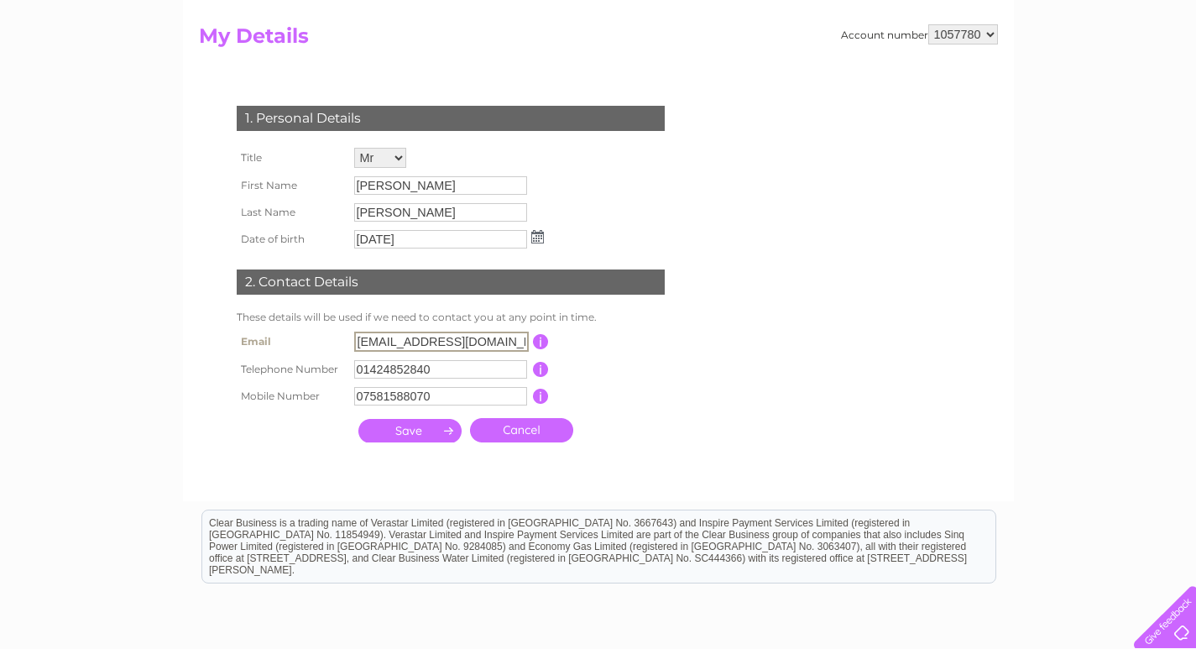
click at [484, 342] on input "petbeds@petsandleisure.co.uk" at bounding box center [441, 341] width 175 height 20
drag, startPoint x: 523, startPoint y: 342, endPoint x: 300, endPoint y: 327, distance: 222.8
click at [300, 327] on tr "Email petbeds@petsandleisure.co.uk This should be a valid email address" at bounding box center [457, 341] width 451 height 29
type input "joseph.morgan69@hotmail.com"
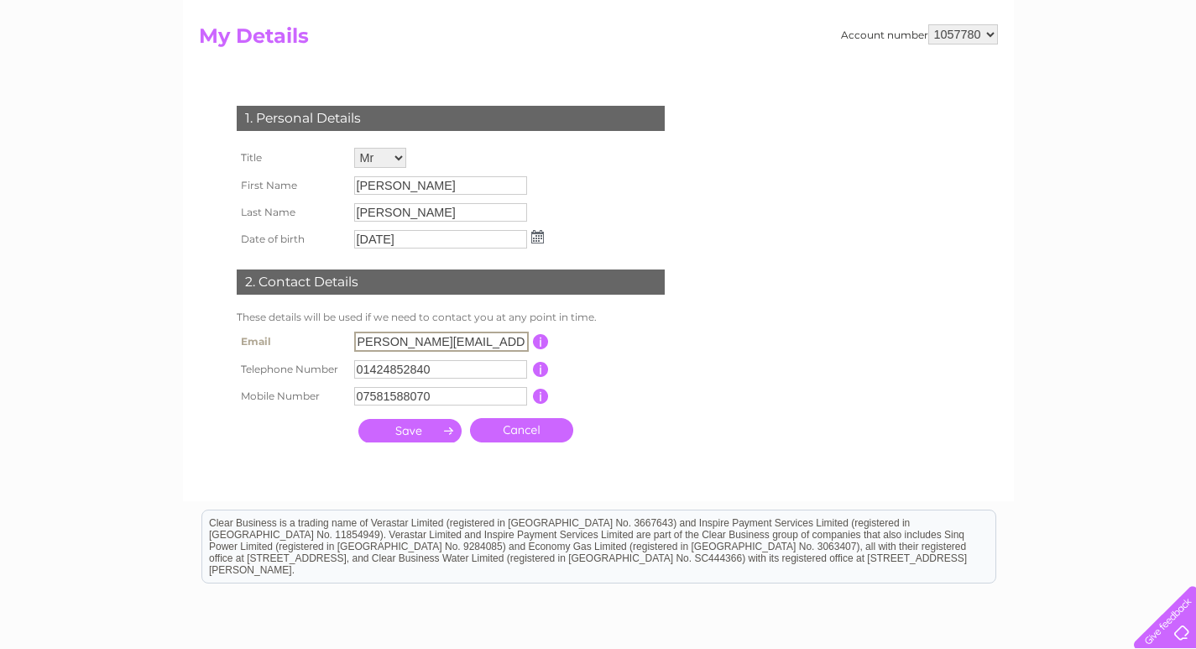
click at [415, 441] on td at bounding box center [410, 430] width 112 height 33
click at [417, 425] on input "submit" at bounding box center [409, 428] width 103 height 23
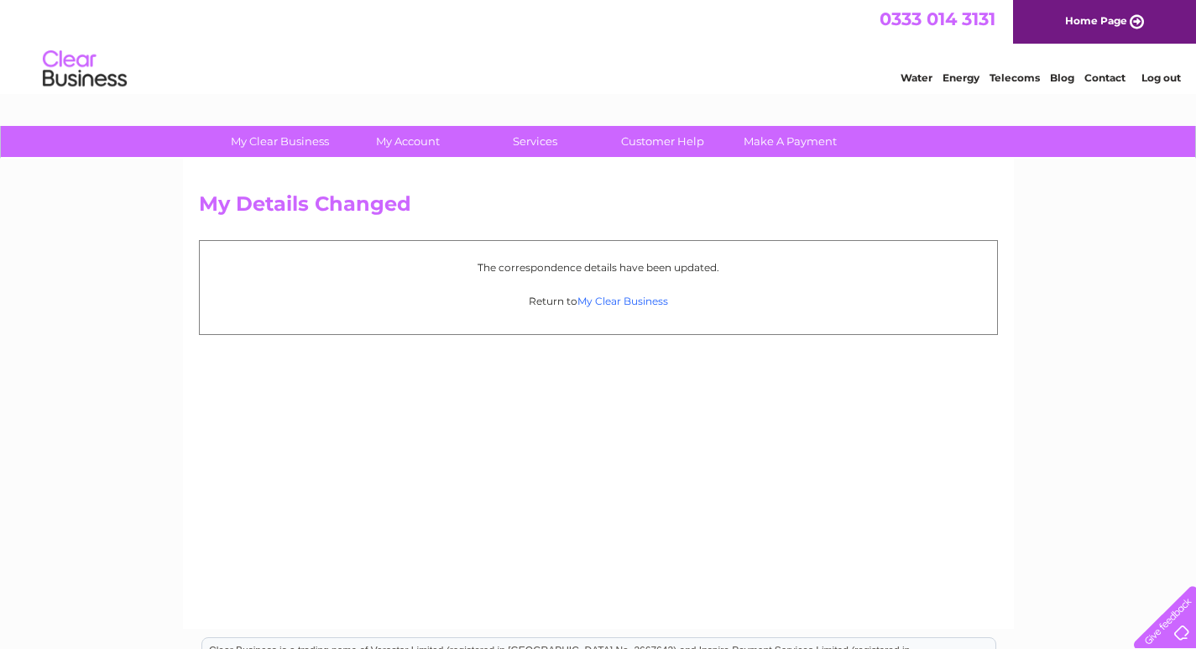
click at [616, 298] on link "My Clear Business" at bounding box center [622, 301] width 91 height 13
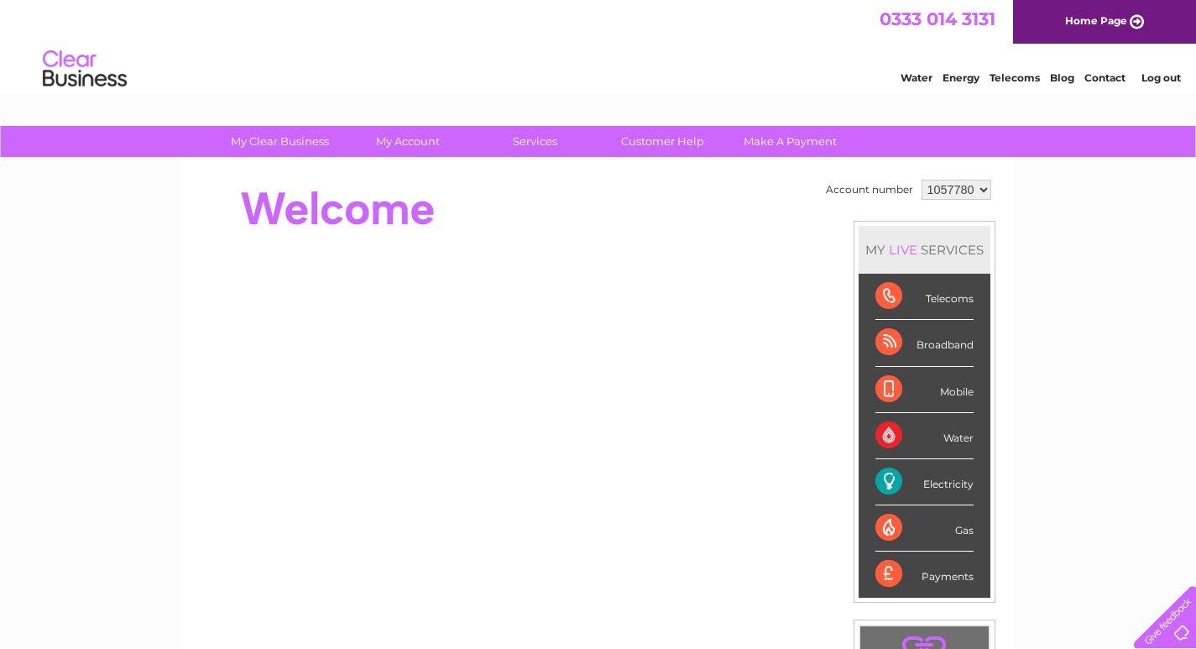
click at [1173, 76] on link "Log out" at bounding box center [1160, 77] width 39 height 13
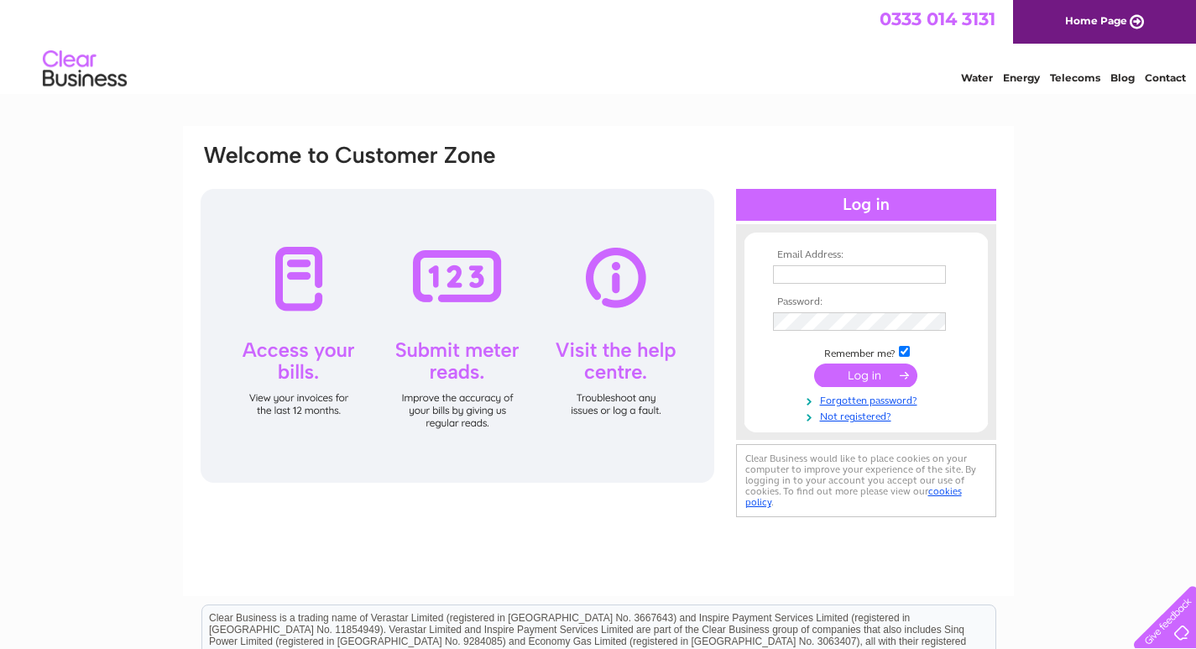
type input "[EMAIL_ADDRESS][DOMAIN_NAME]"
click at [892, 376] on input "submit" at bounding box center [865, 374] width 103 height 23
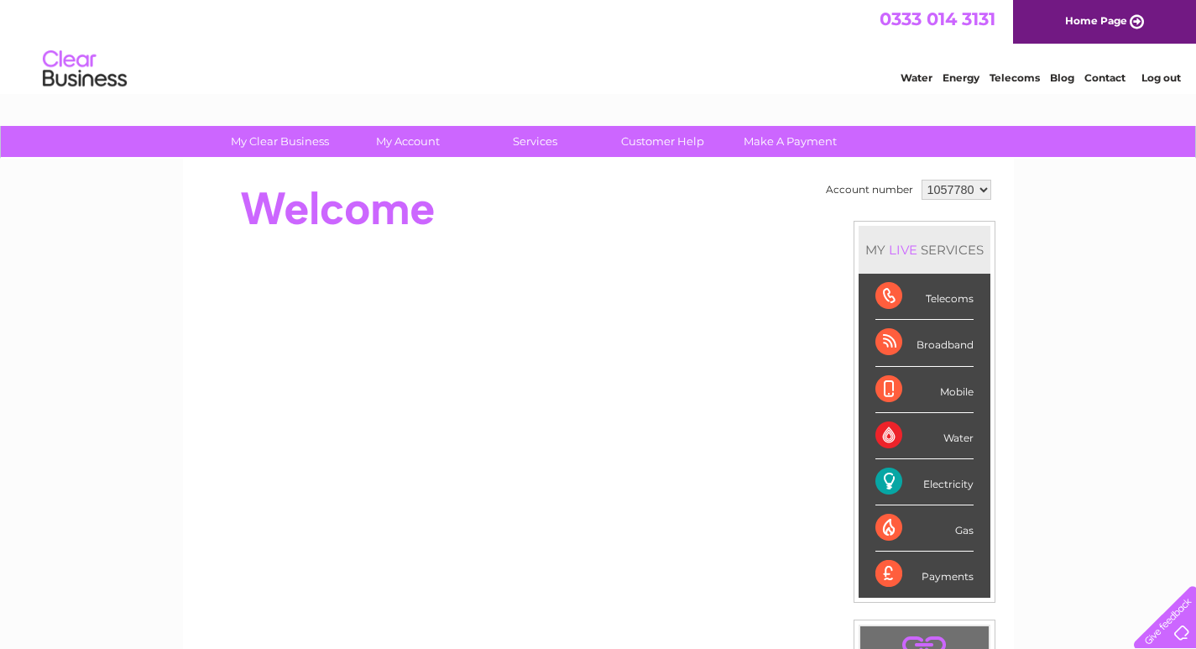
click at [1165, 81] on link "Log out" at bounding box center [1160, 77] width 39 height 13
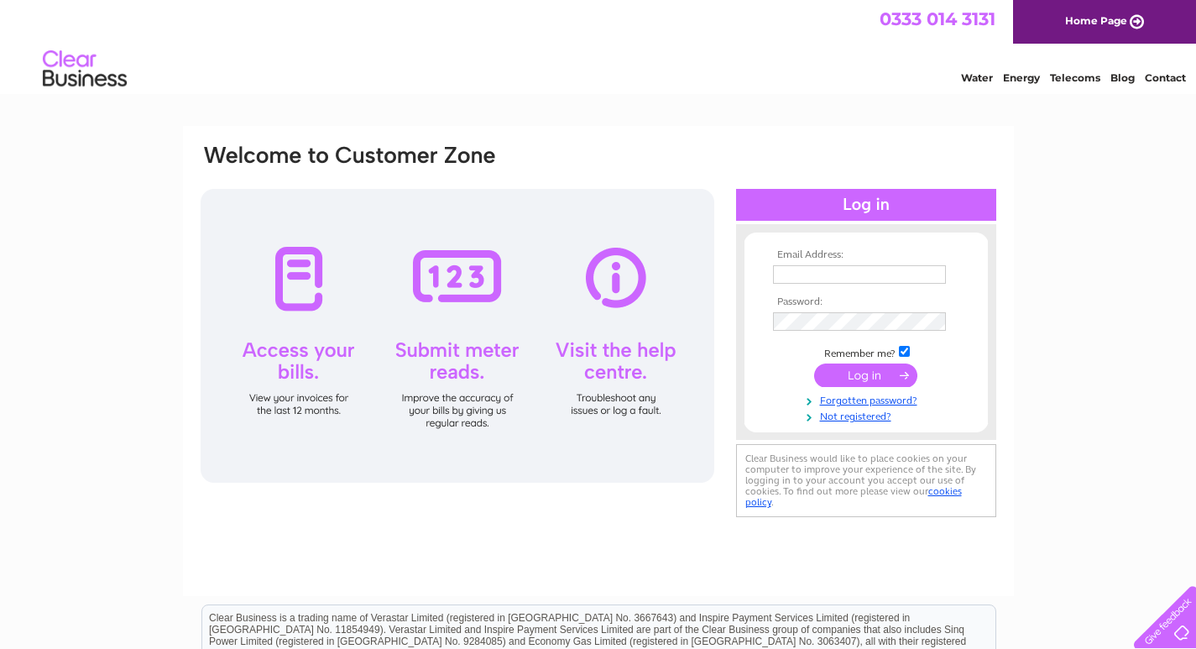
type input "[EMAIL_ADDRESS][DOMAIN_NAME]"
drag, startPoint x: 876, startPoint y: 271, endPoint x: 873, endPoint y: 284, distance: 13.0
click at [876, 271] on input "[EMAIL_ADDRESS][DOMAIN_NAME]" at bounding box center [859, 274] width 173 height 18
click at [675, 127] on div "Email Address: [EMAIL_ADDRESS][DOMAIN_NAME] Password:" at bounding box center [598, 361] width 831 height 470
click at [862, 276] on input "petbeds@petsandleisure.co.uk" at bounding box center [860, 275] width 175 height 20
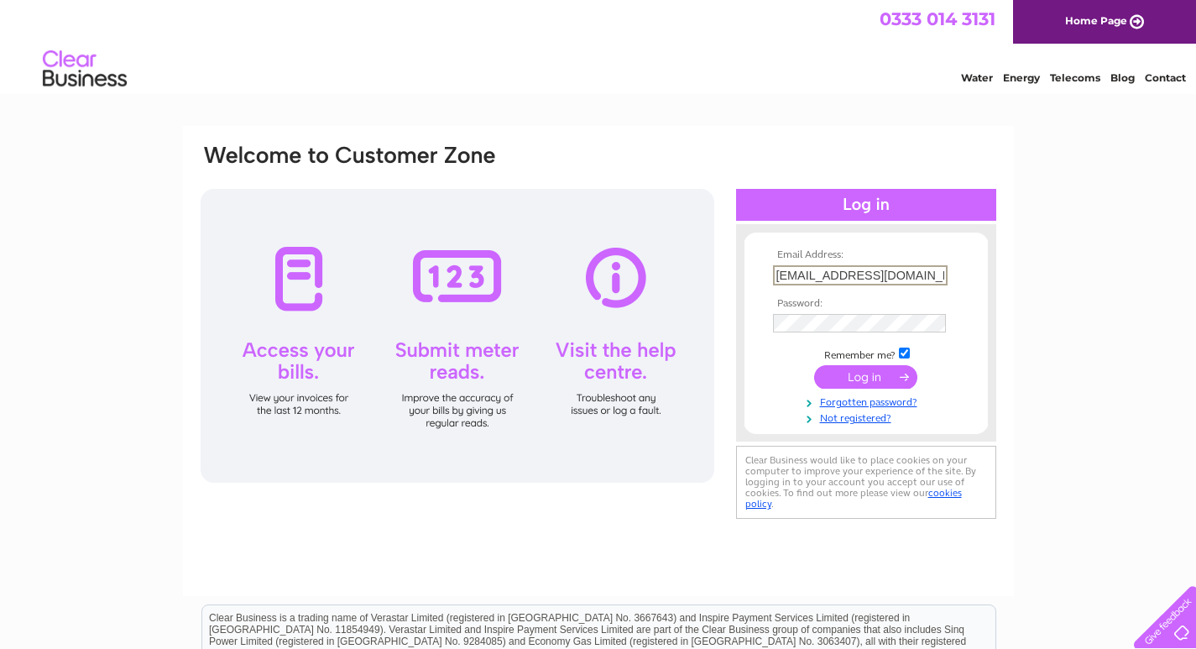
click at [828, 376] on input "submit" at bounding box center [865, 376] width 103 height 23
